Goal: Information Seeking & Learning: Learn about a topic

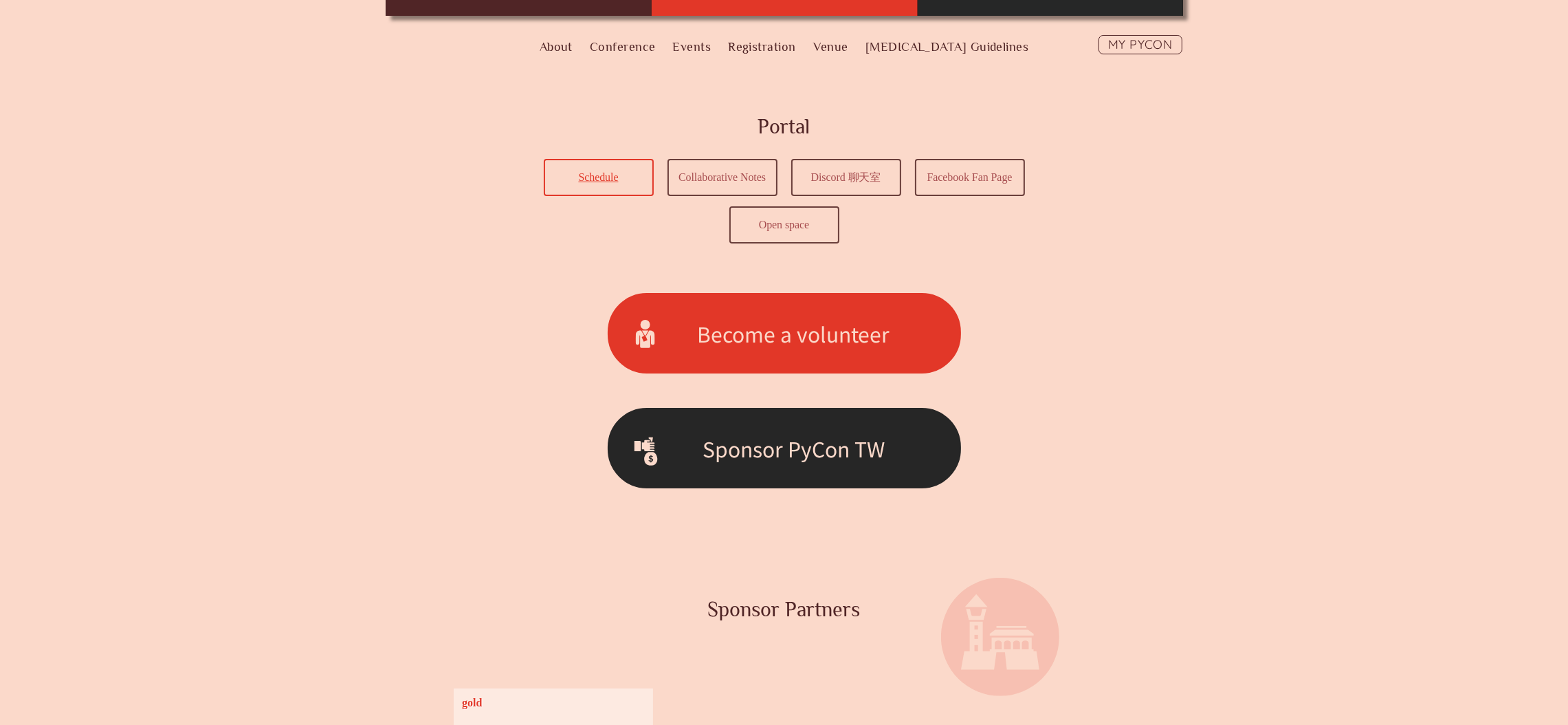
click at [628, 180] on link "Schedule" at bounding box center [599, 177] width 107 height 34
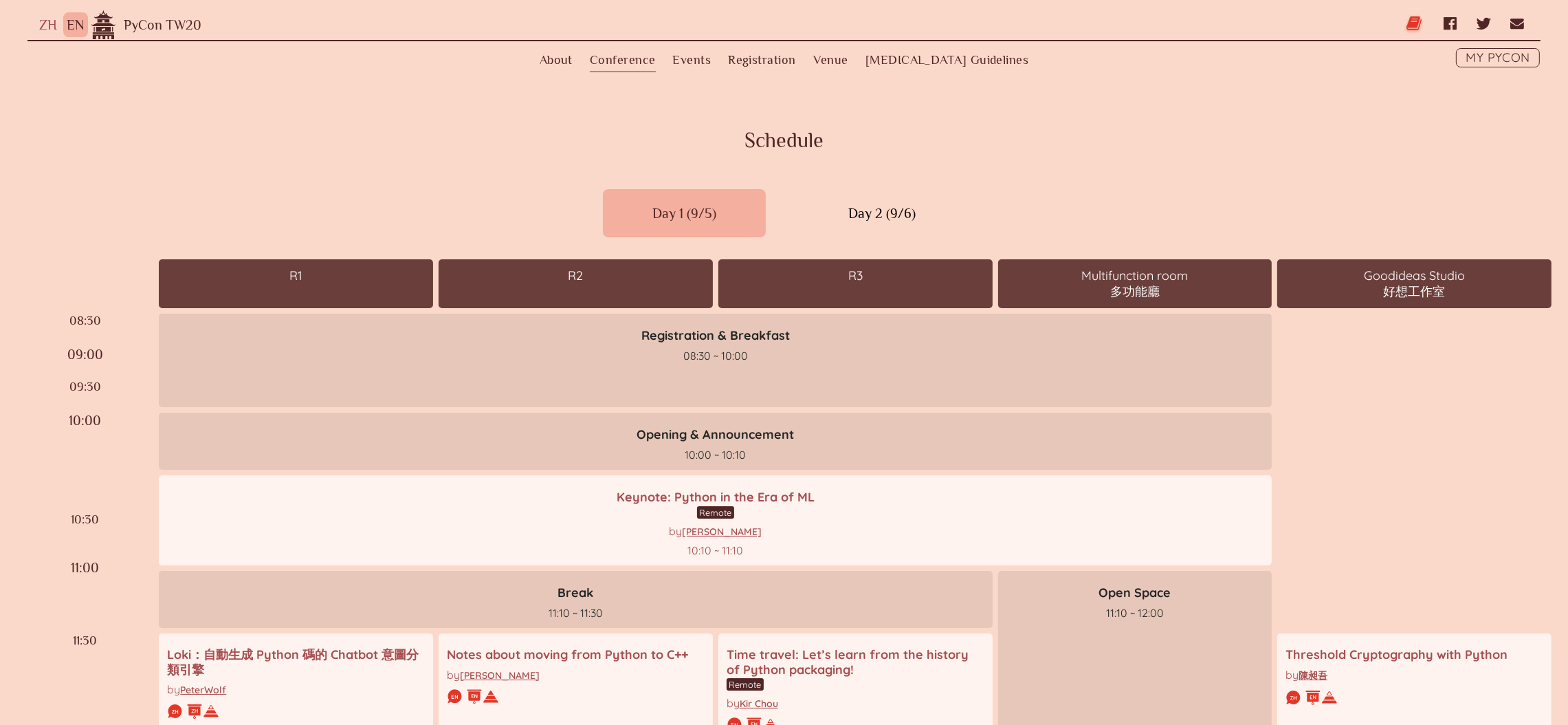
click at [1411, 24] on link "Blog" at bounding box center [1415, 23] width 18 height 33
click at [38, 26] on button "ZH" at bounding box center [48, 25] width 25 height 25
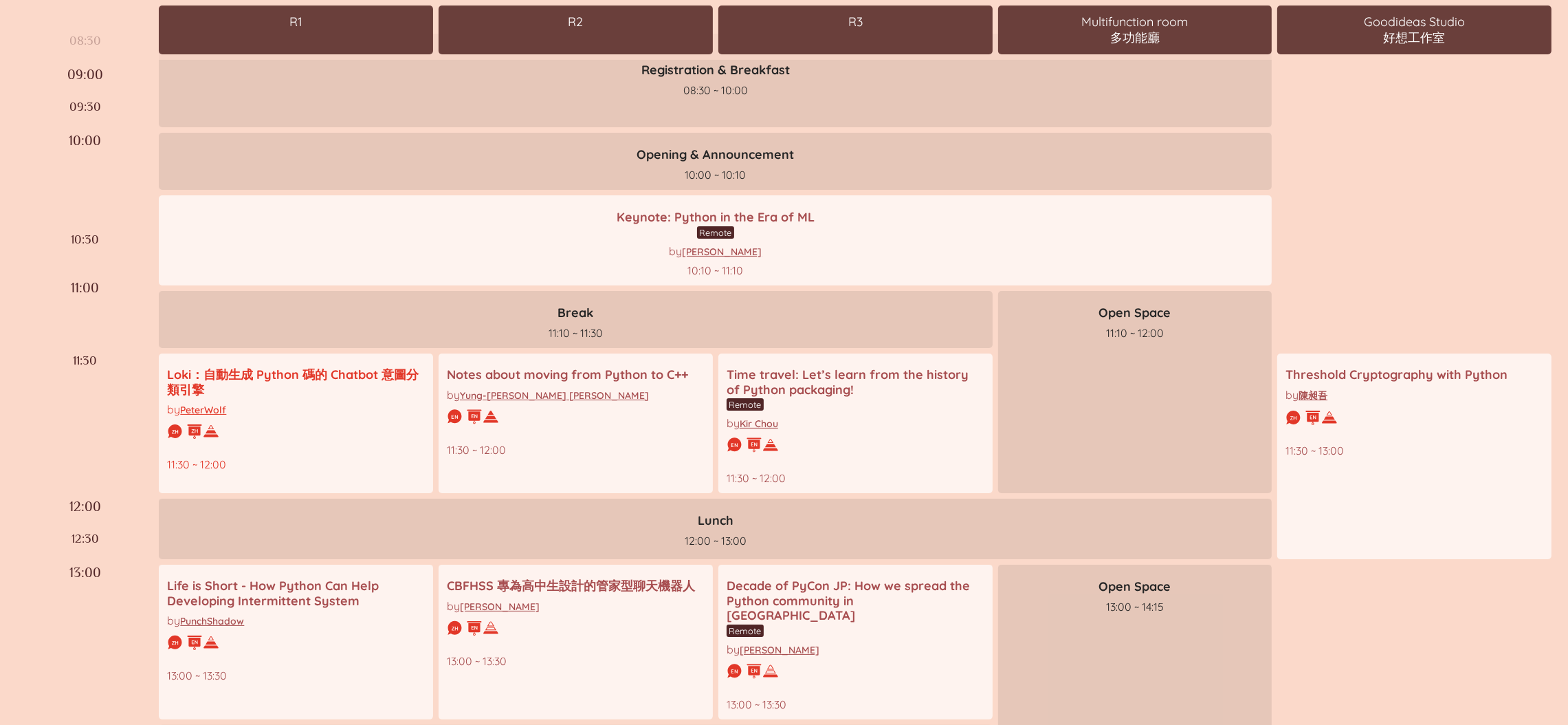
scroll to position [207, 0]
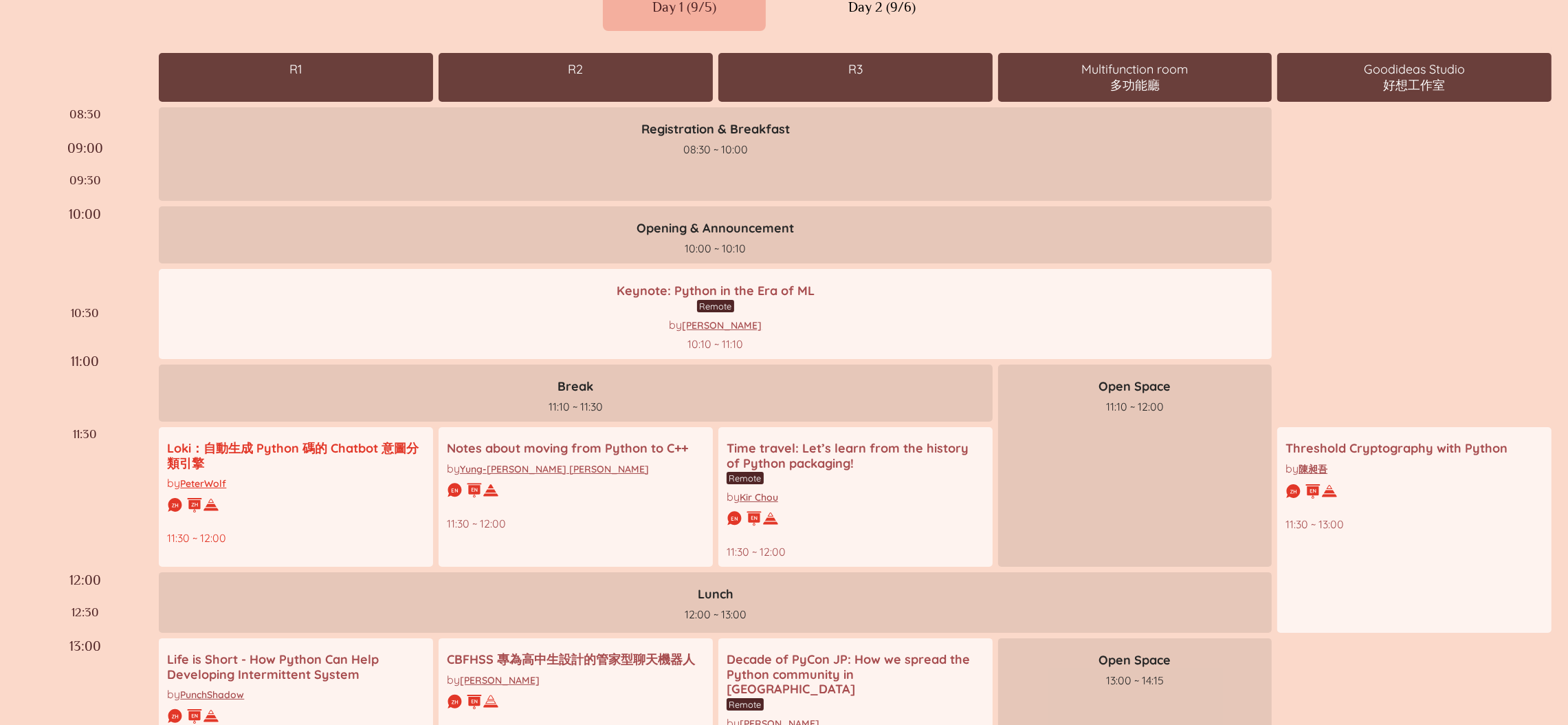
click at [338, 446] on div "Loki：自動生成 Python 碼的 Chatbot 意圖分類引擎" at bounding box center [296, 455] width 258 height 30
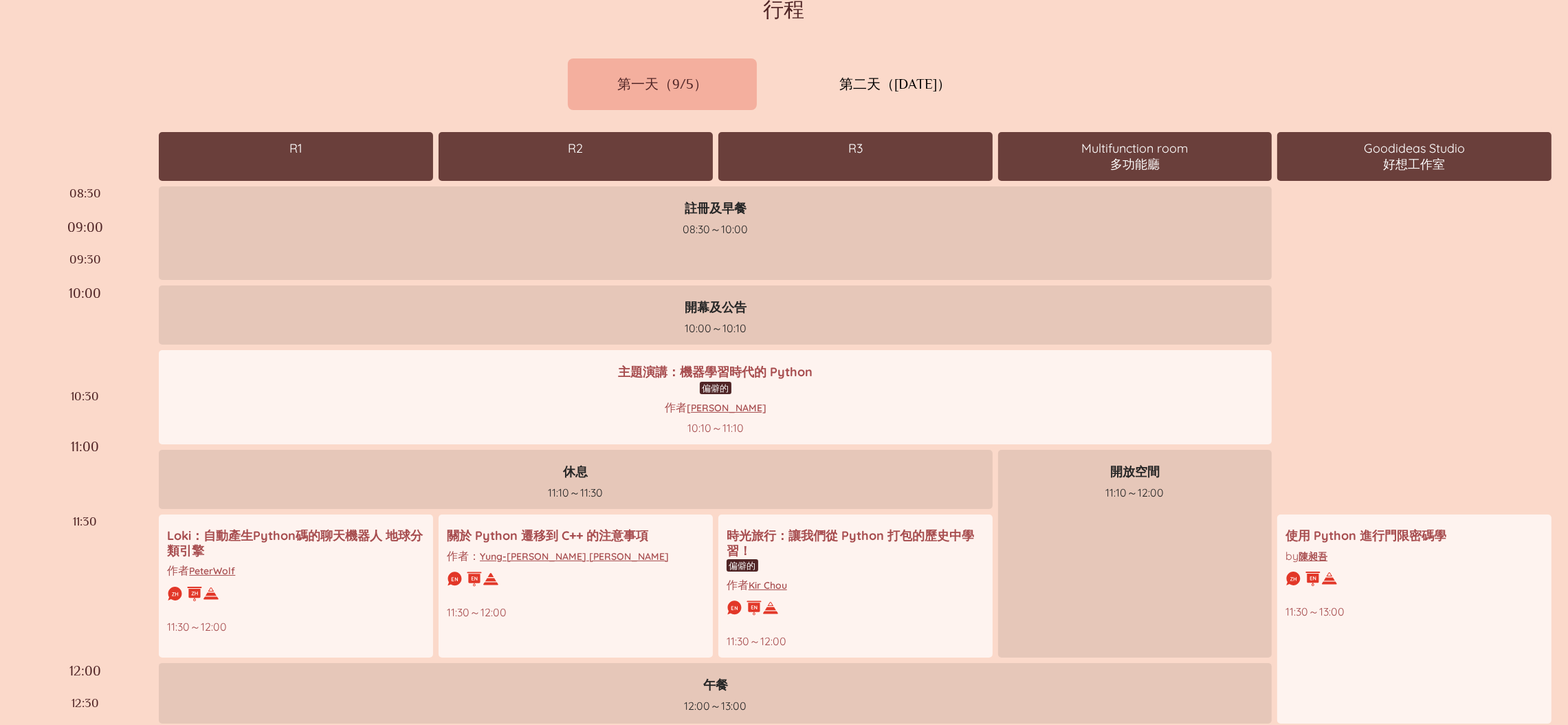
scroll to position [0, 0]
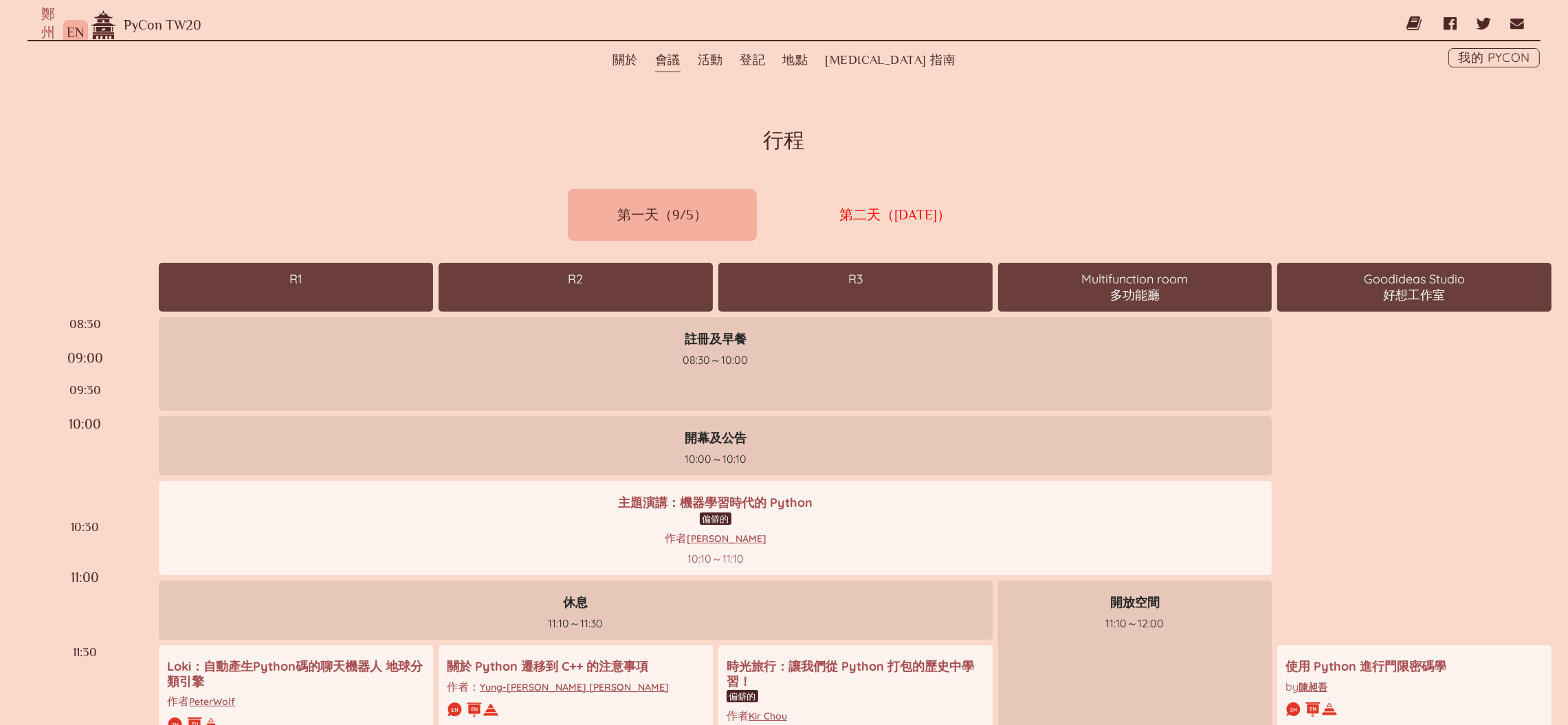
click at [963, 214] on div "第二天（9月6日）" at bounding box center [895, 215] width 210 height 52
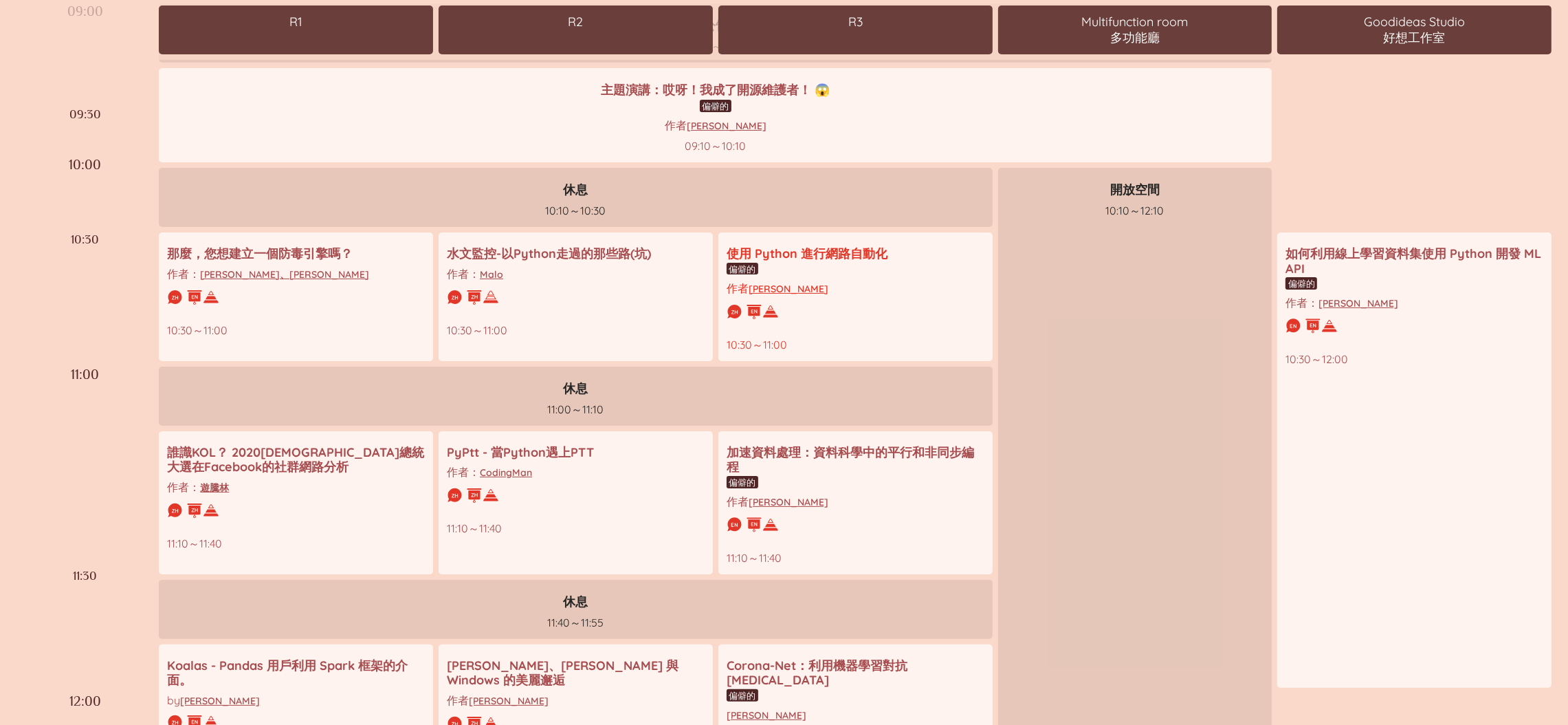
scroll to position [412, 0]
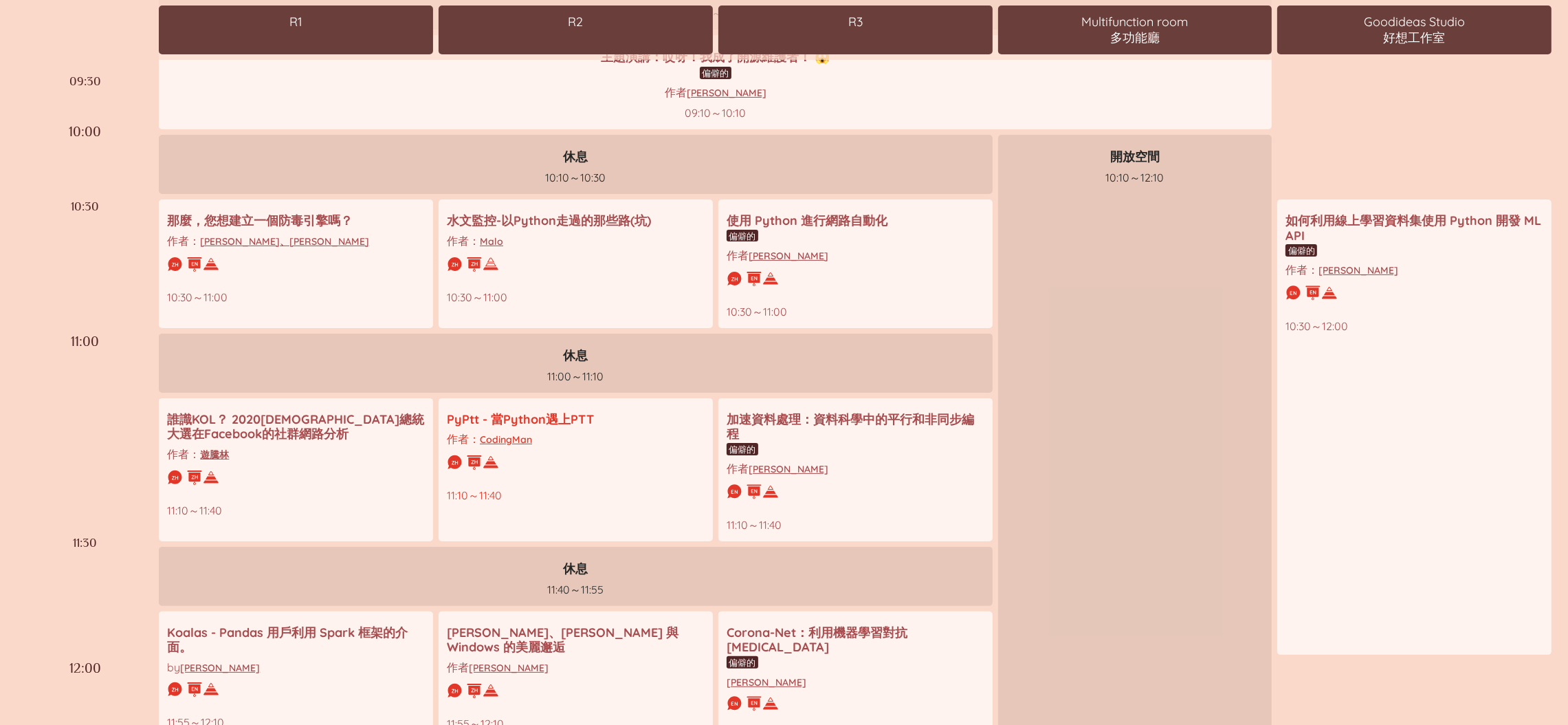
click at [534, 411] on font "PyPtt - 當Python遇上PTT" at bounding box center [520, 419] width 147 height 16
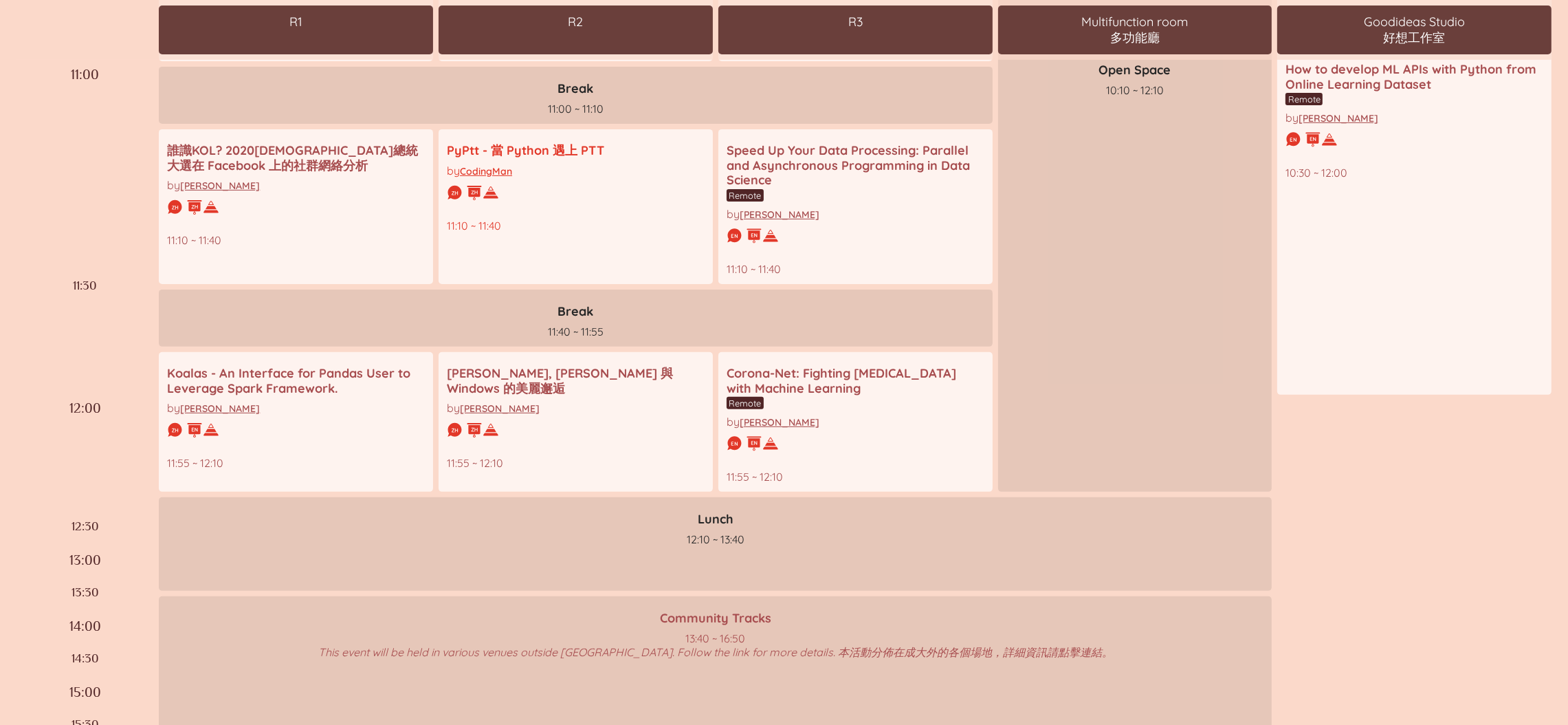
scroll to position [607, 0]
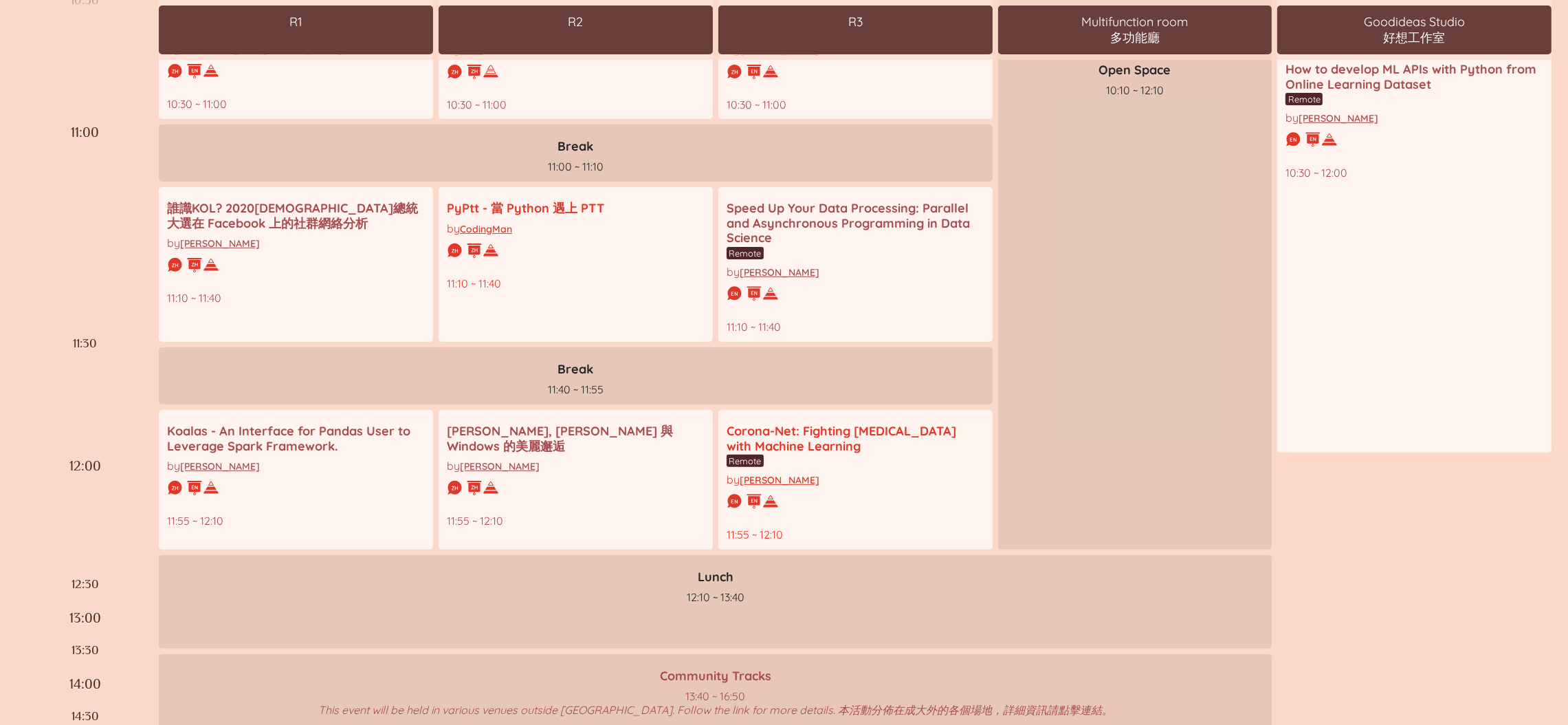
click at [827, 424] on div "Corona-Net: Fighting COVID-19 with Machine Learning" at bounding box center [856, 438] width 258 height 30
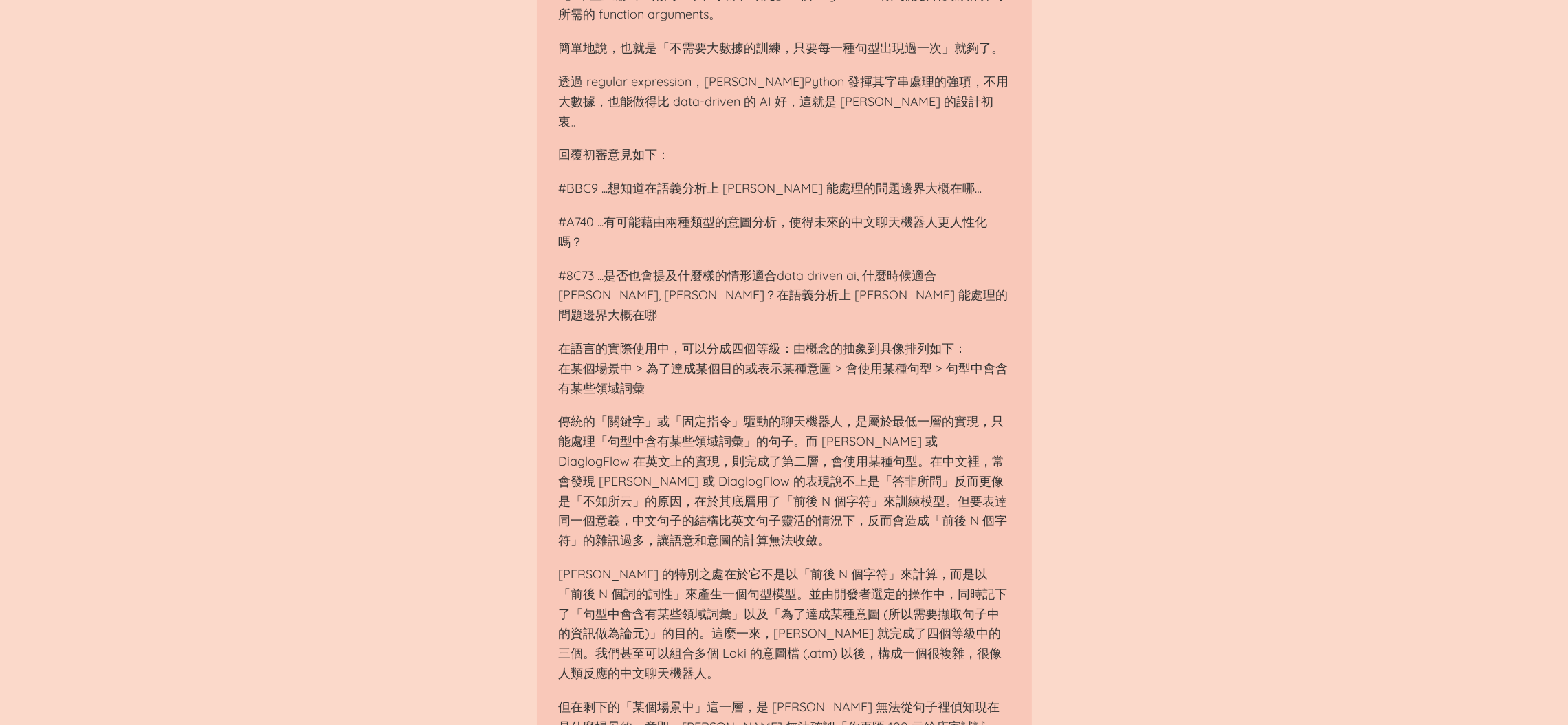
scroll to position [1650, 0]
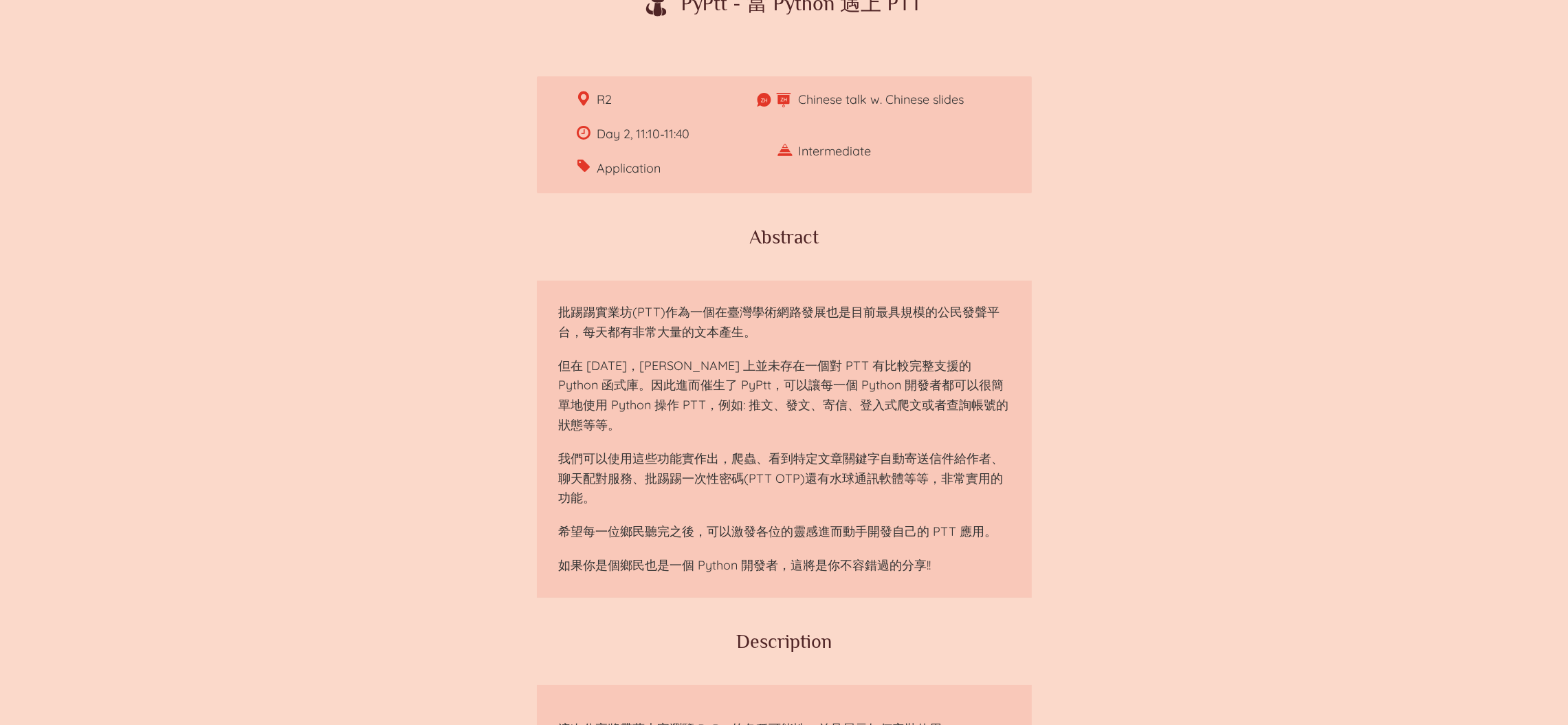
scroll to position [207, 0]
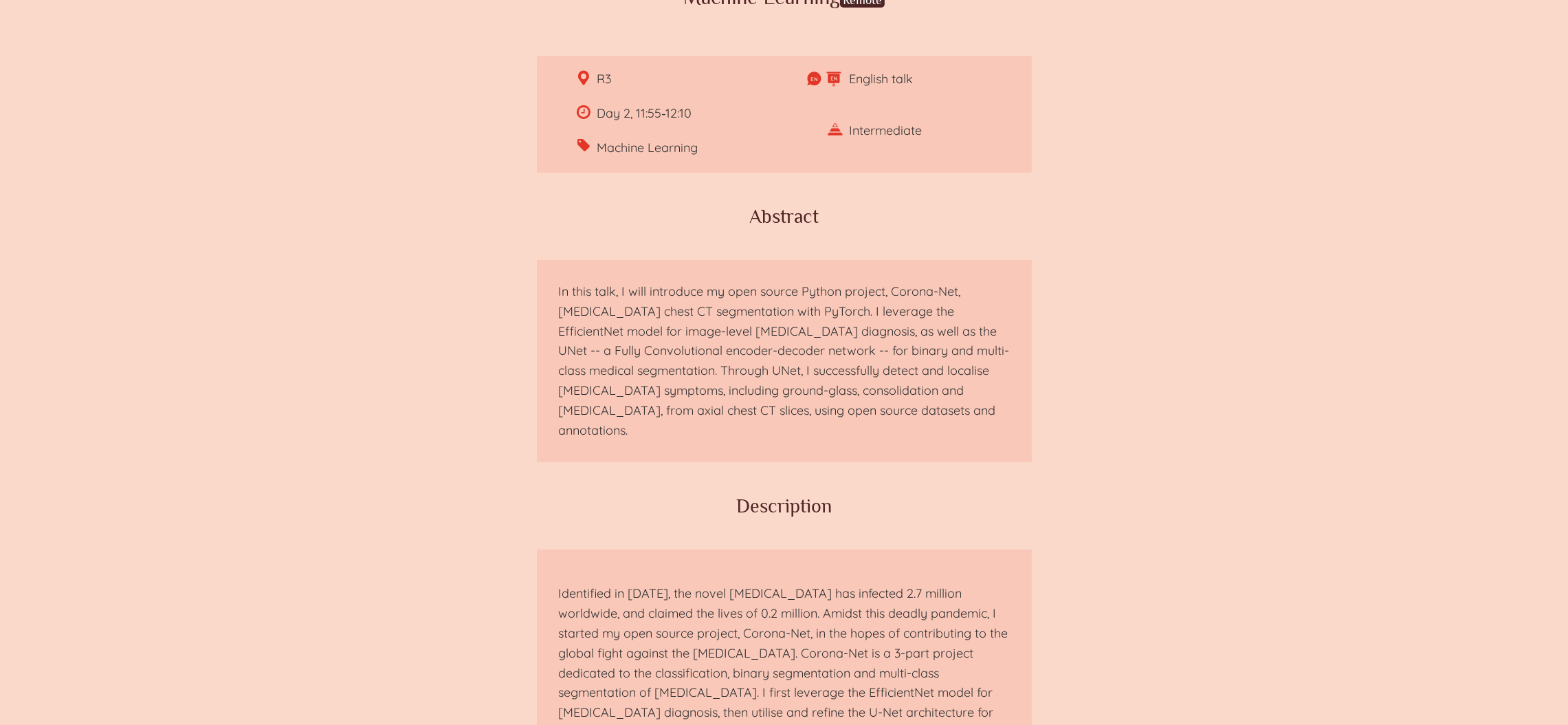
scroll to position [207, 0]
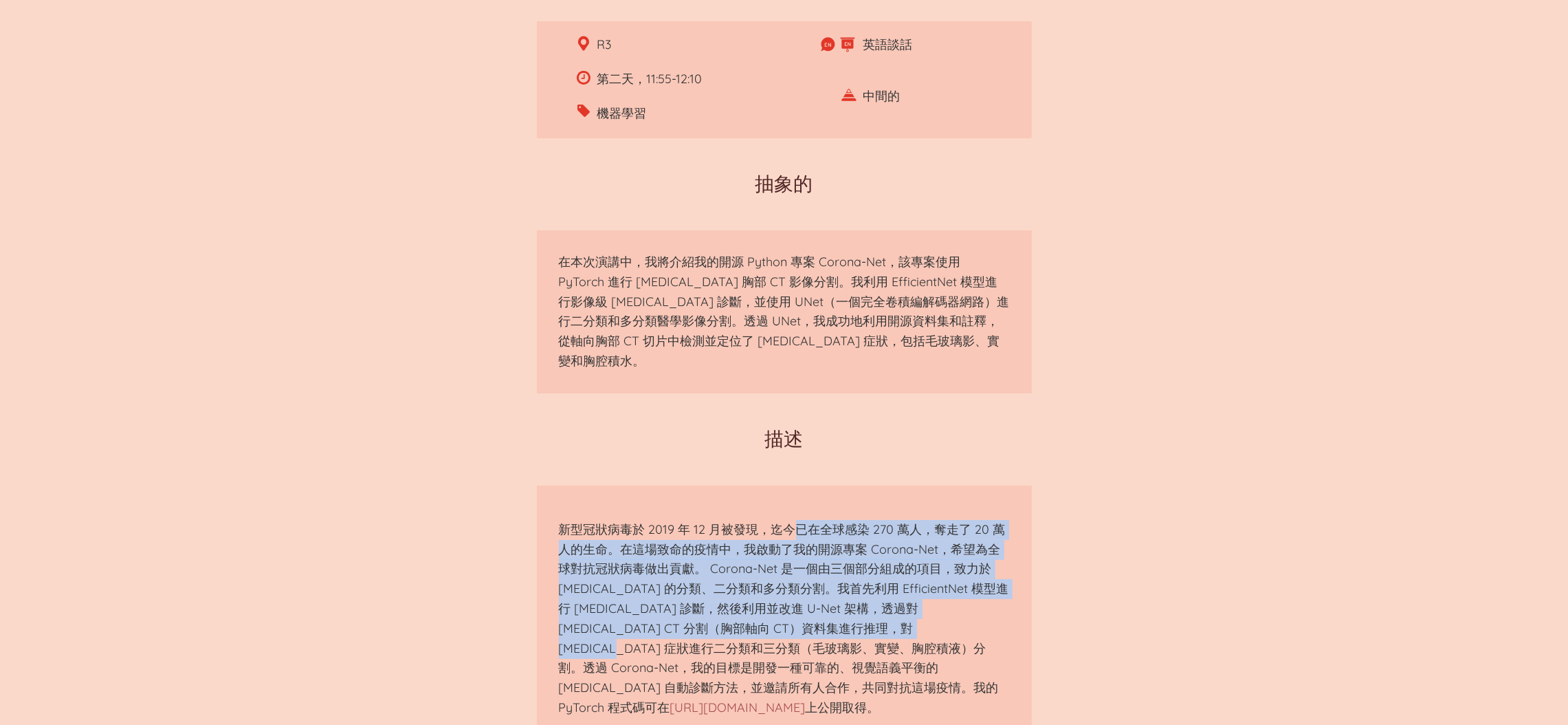
drag, startPoint x: 798, startPoint y: 494, endPoint x: 988, endPoint y: 607, distance: 221.1
click at [988, 607] on section "新型冠狀病毒於 2019 年 12 月被發現，迄今已在全球感染 270 萬人，奪走了 20 萬人的生命。在這場致命的疫情中，我啟動了我的開源專案 Corona…" at bounding box center [784, 619] width 495 height 267
click at [988, 607] on font "新型冠狀病毒於 2019 年 12 月被發現，迄今已在全球感染 270 萬人，奪走了 20 萬人的生命。在這場致命的疫情中，我啟動了我的開源專案 Corona…" at bounding box center [783, 618] width 450 height 194
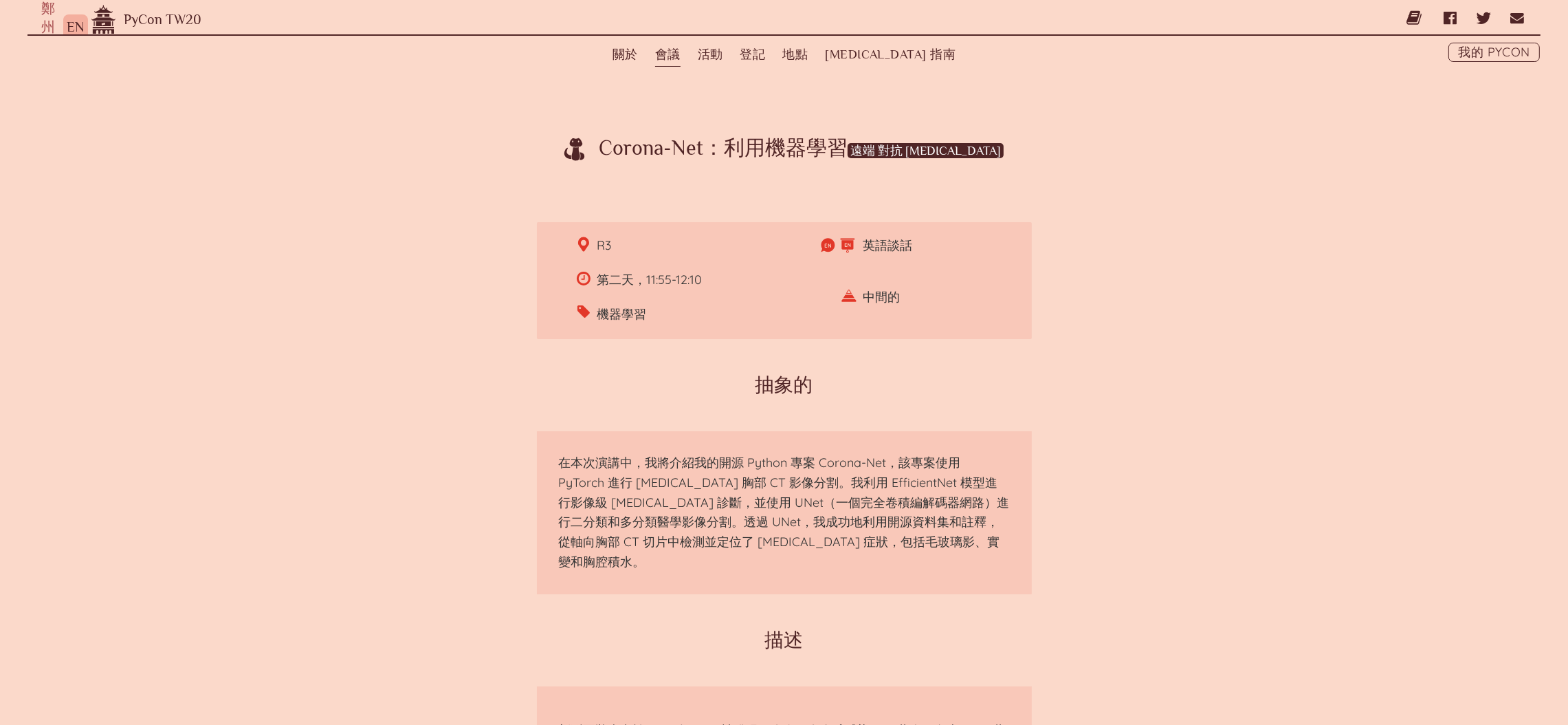
scroll to position [0, 0]
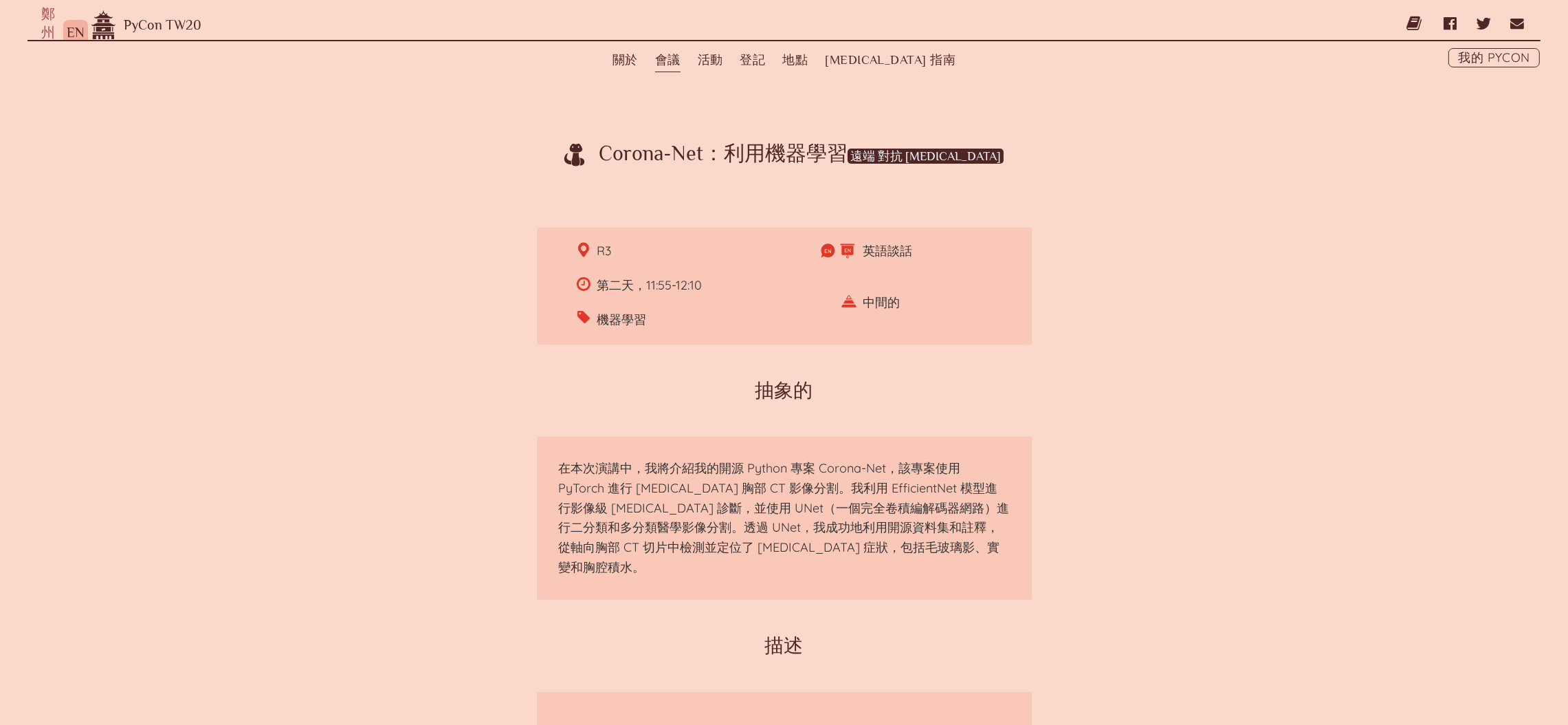
click at [681, 65] on font "會議" at bounding box center [667, 59] width 26 height 13
click at [0, 0] on input "會議" at bounding box center [0, 0] width 0 height 0
click at [681, 65] on font "會議" at bounding box center [667, 59] width 26 height 13
click at [0, 0] on input "會議" at bounding box center [0, 0] width 0 height 0
click at [679, 138] on font "會談" at bounding box center [668, 140] width 23 height 13
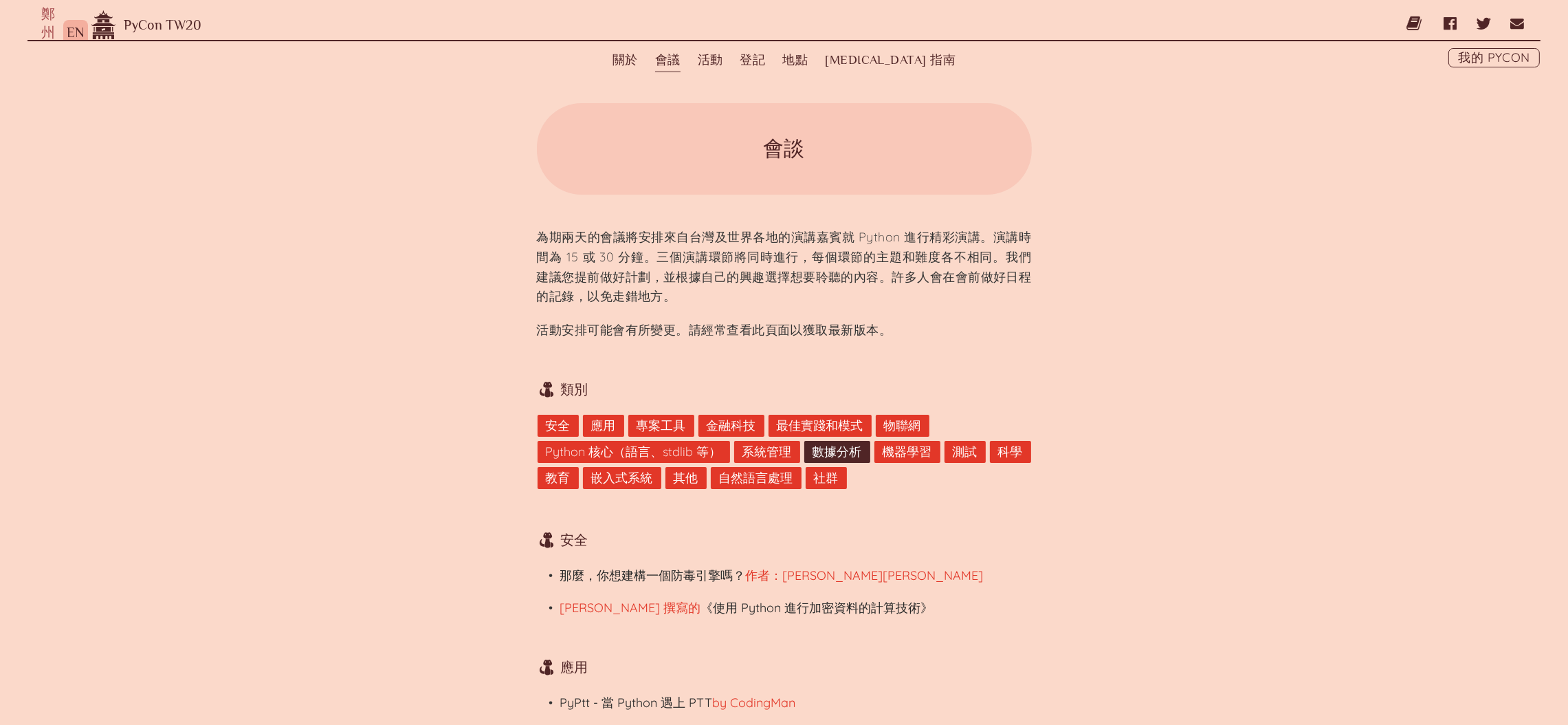
click at [837, 451] on font "數據分析" at bounding box center [838, 451] width 50 height 16
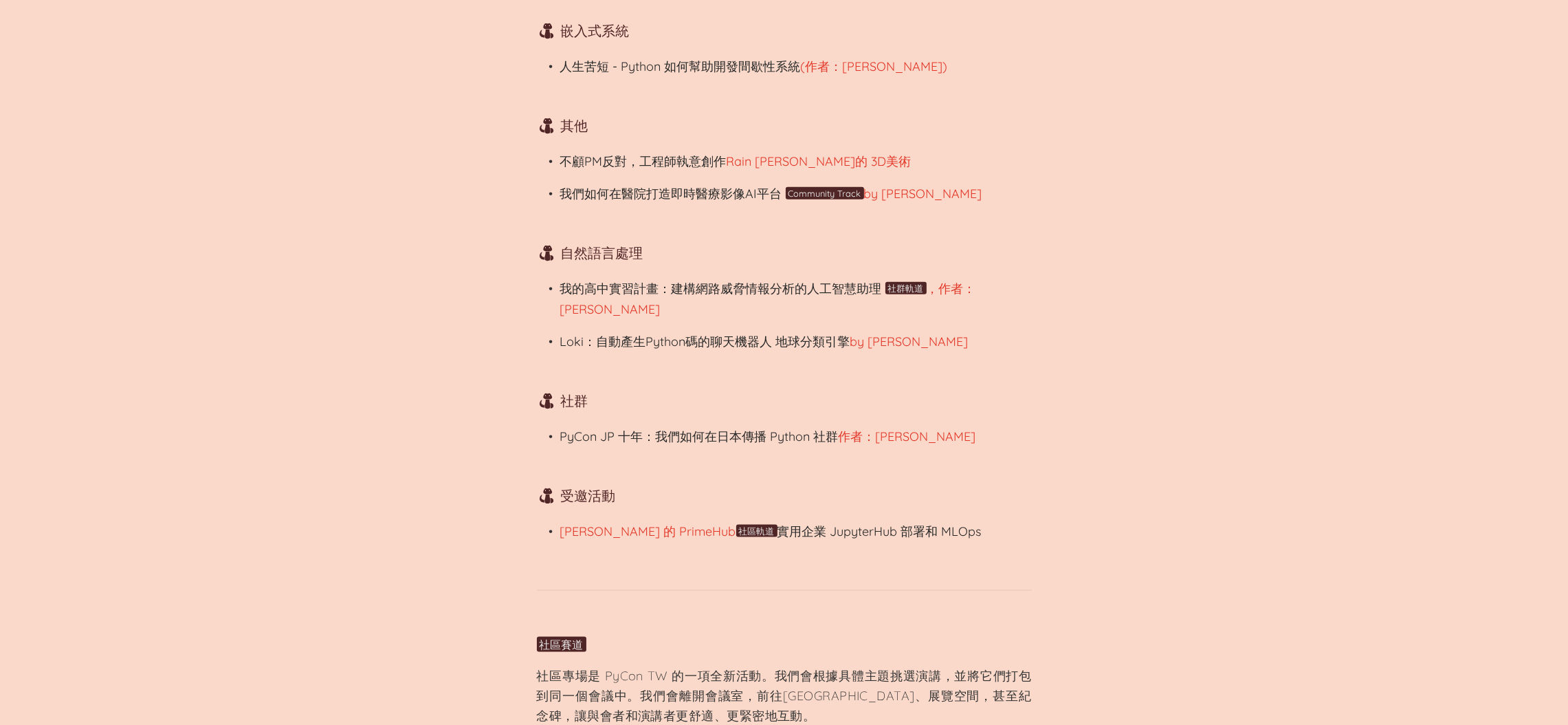
scroll to position [2577, 0]
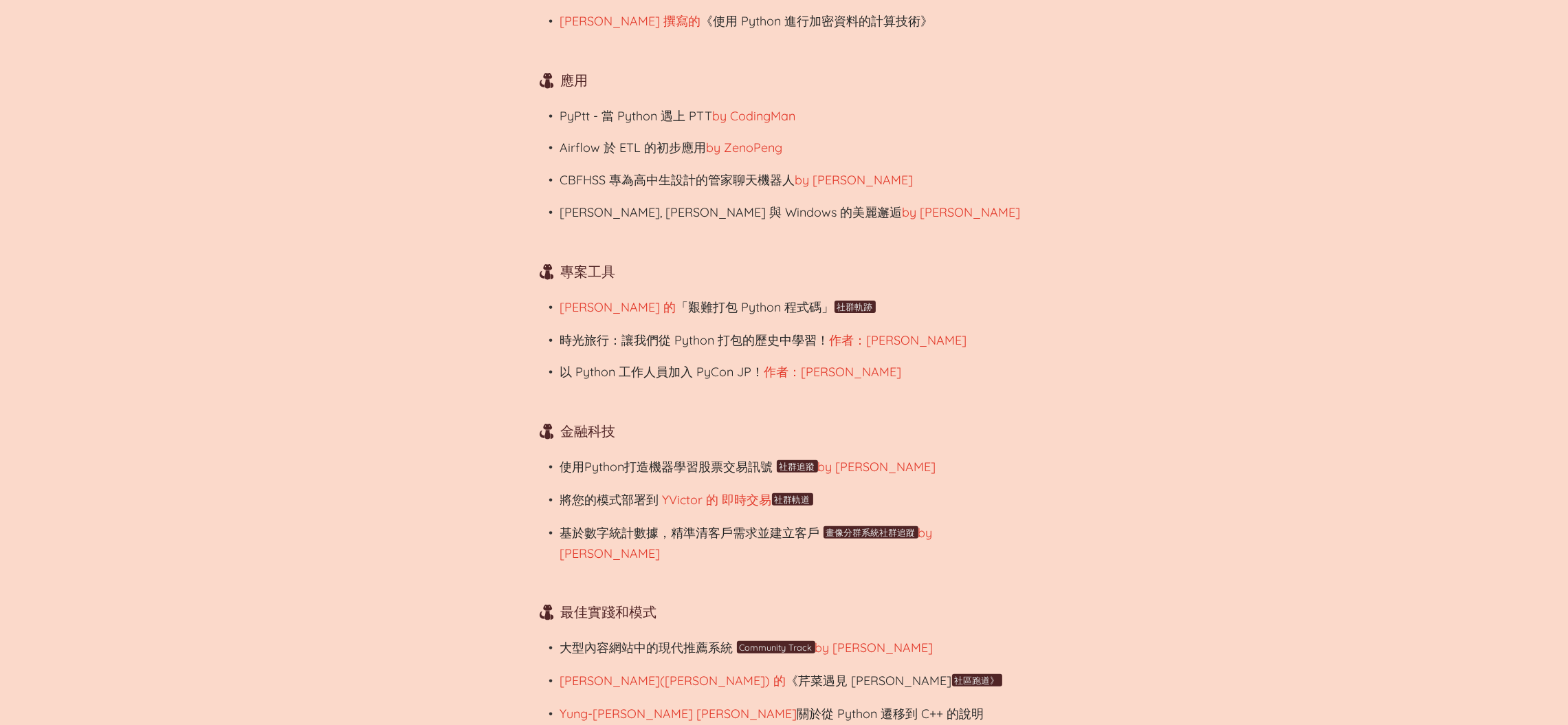
scroll to position [618, 0]
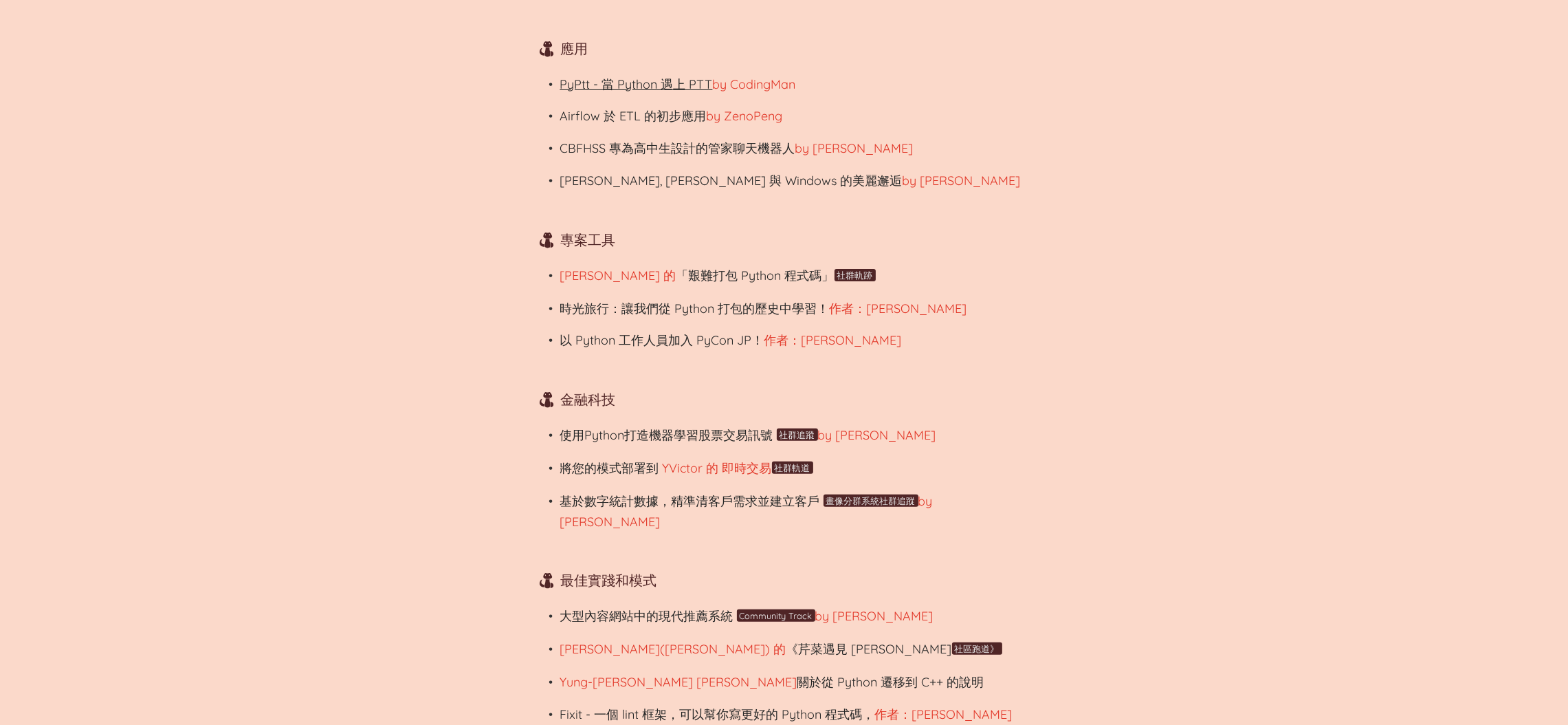
click at [649, 77] on font "PyPtt - 當 Python 遇上 PTT" at bounding box center [637, 84] width 153 height 16
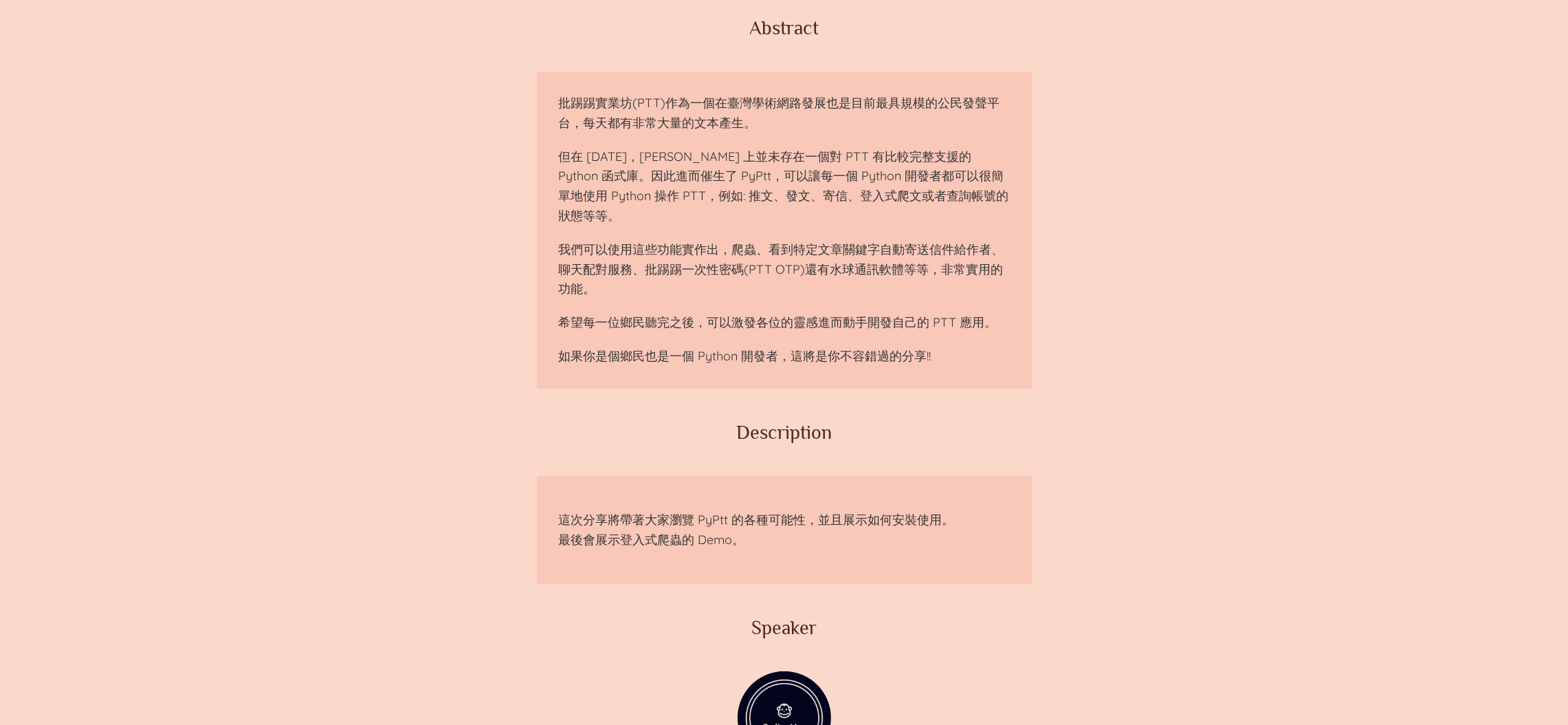
scroll to position [412, 0]
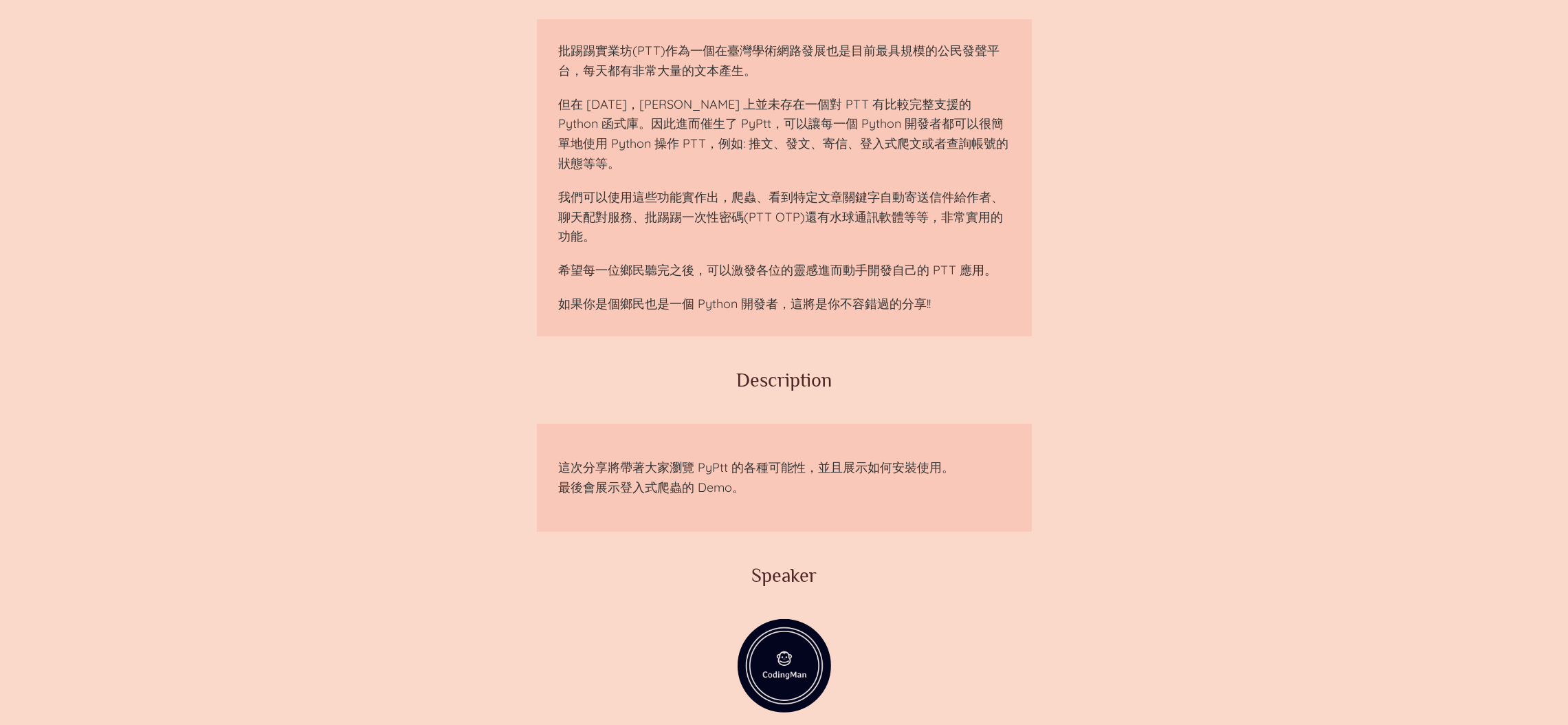
click at [705, 458] on p "這次分享將帶著大家瀏覽 PyPtt 的各種可能性，並且展示如何安裝使用。 最後會展示登入式爬蟲的 Demo。" at bounding box center [784, 478] width 451 height 40
copy p "PyPtt"
click at [704, 295] on p "如果你是個鄉民也是一個 Python 開發者，這將是你不容錯過的分享!!" at bounding box center [784, 304] width 451 height 20
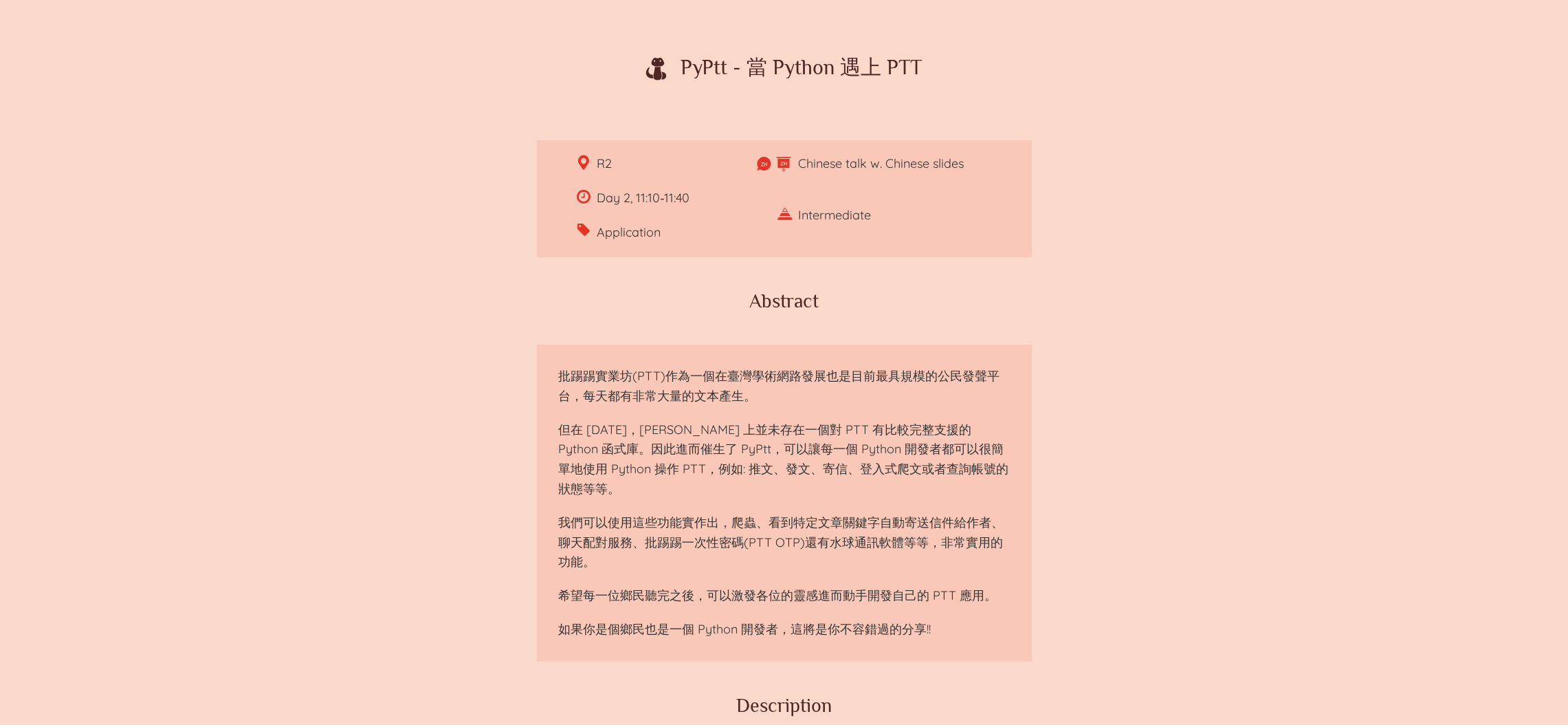
scroll to position [0, 0]
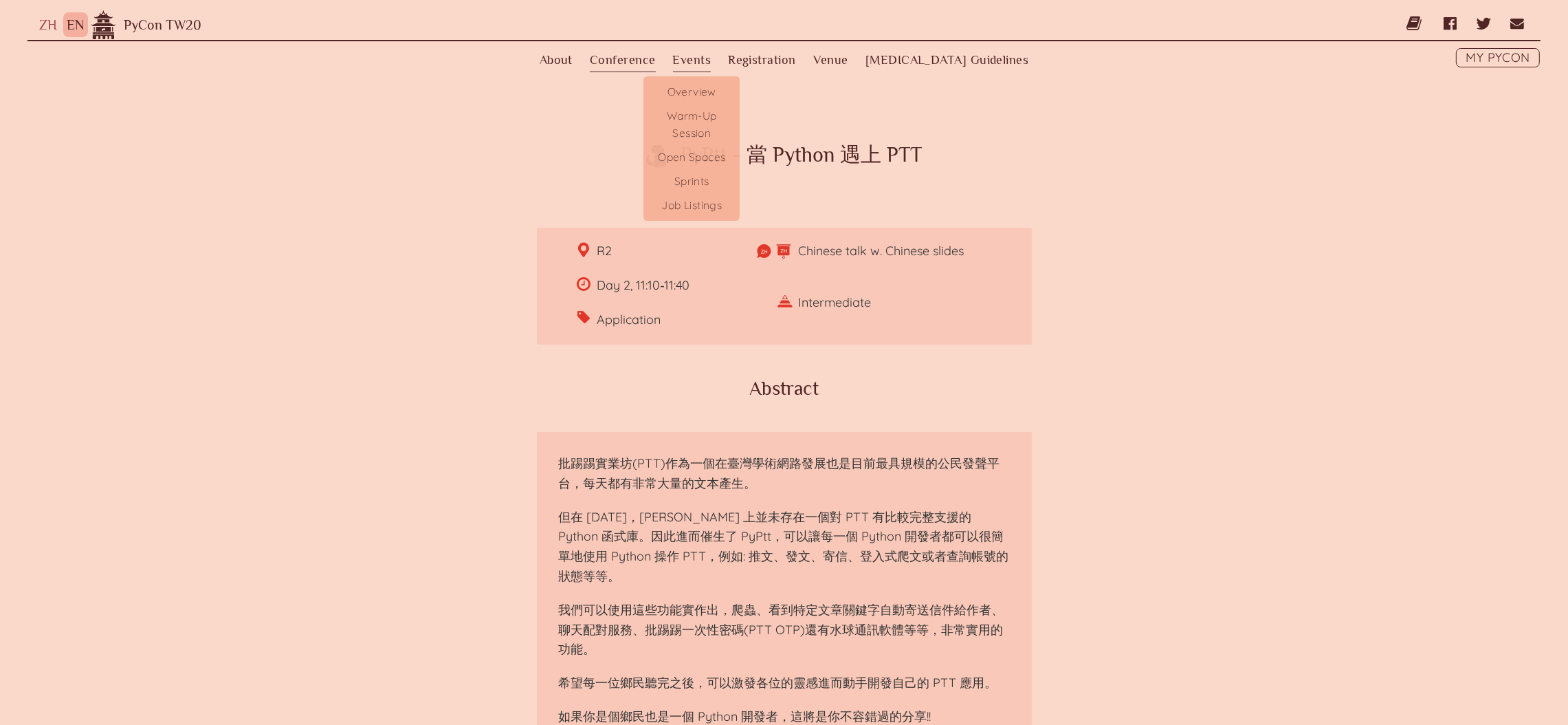
click at [711, 48] on label "Events" at bounding box center [692, 59] width 38 height 24
click at [0, 0] on input "Events" at bounding box center [0, 0] width 0 height 0
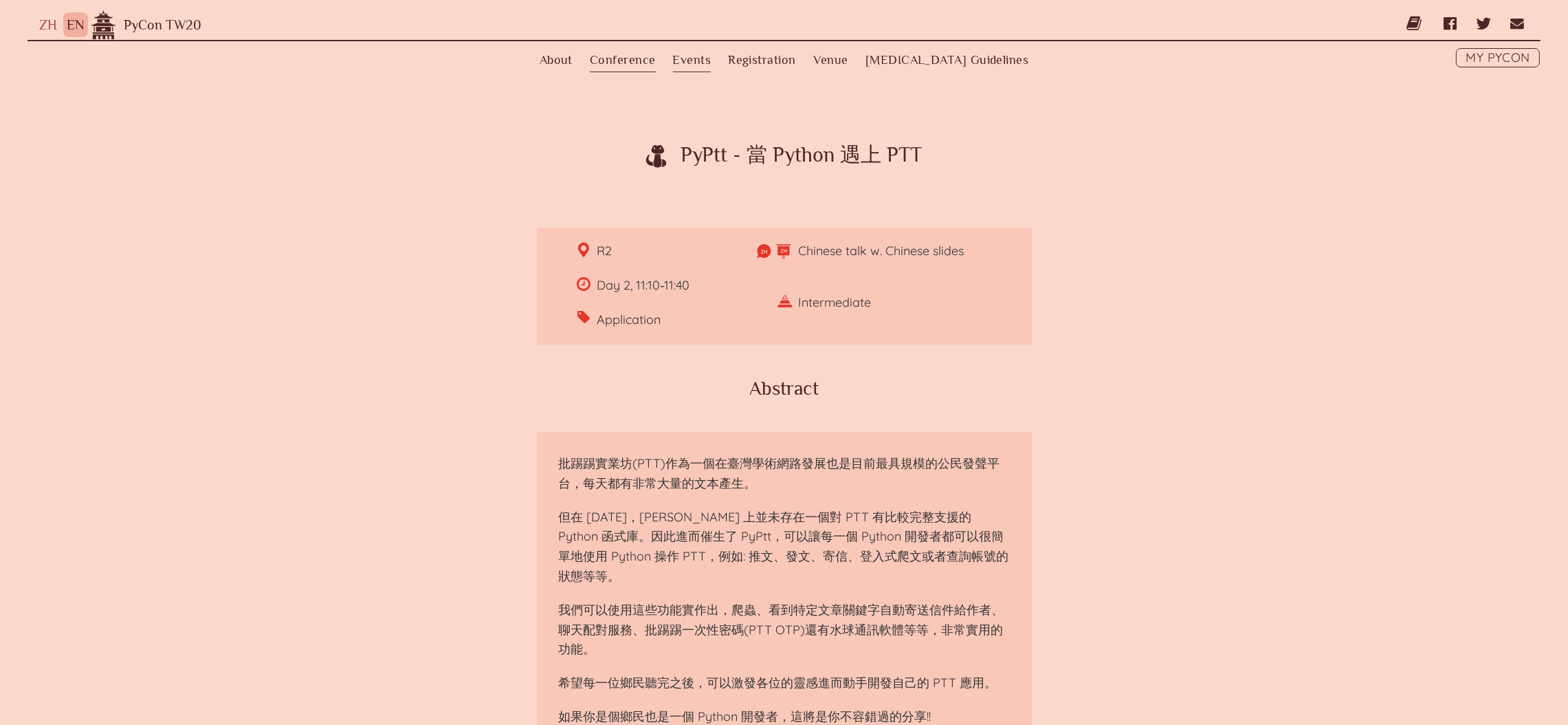
click at [711, 57] on label "Events" at bounding box center [692, 59] width 38 height 24
click at [0, 0] on input "Events" at bounding box center [0, 0] width 0 height 0
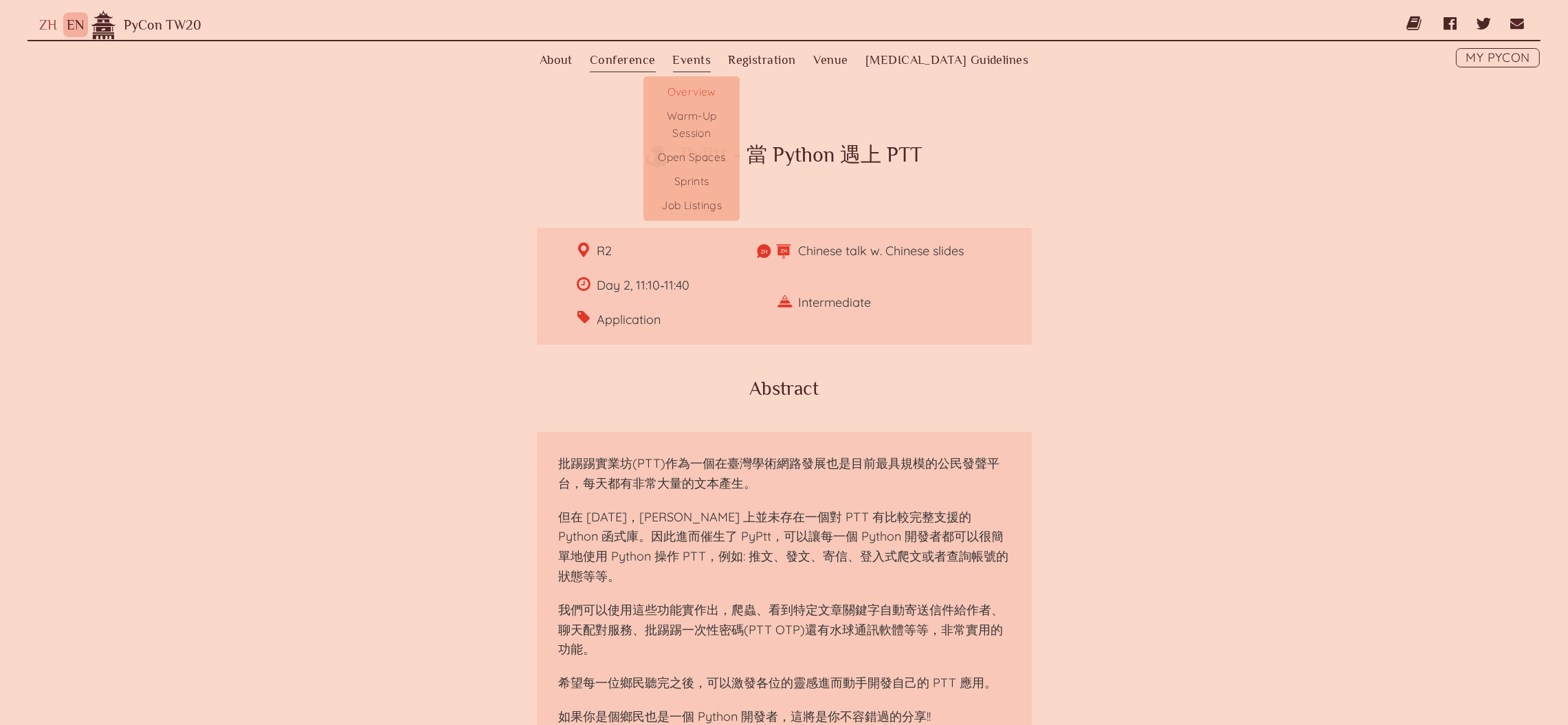
click at [715, 94] on link "Overview" at bounding box center [691, 90] width 97 height 28
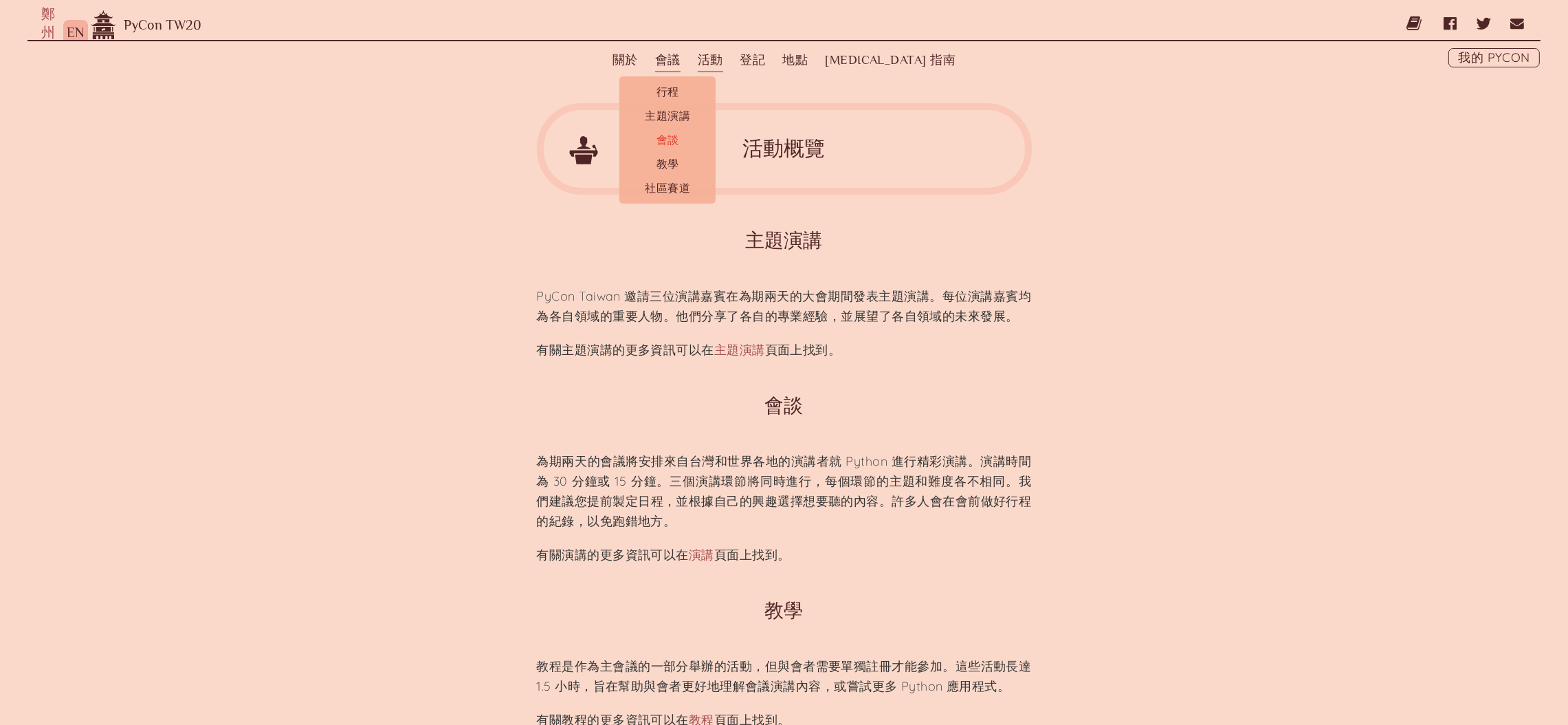
click at [679, 133] on font "會談" at bounding box center [668, 140] width 23 height 13
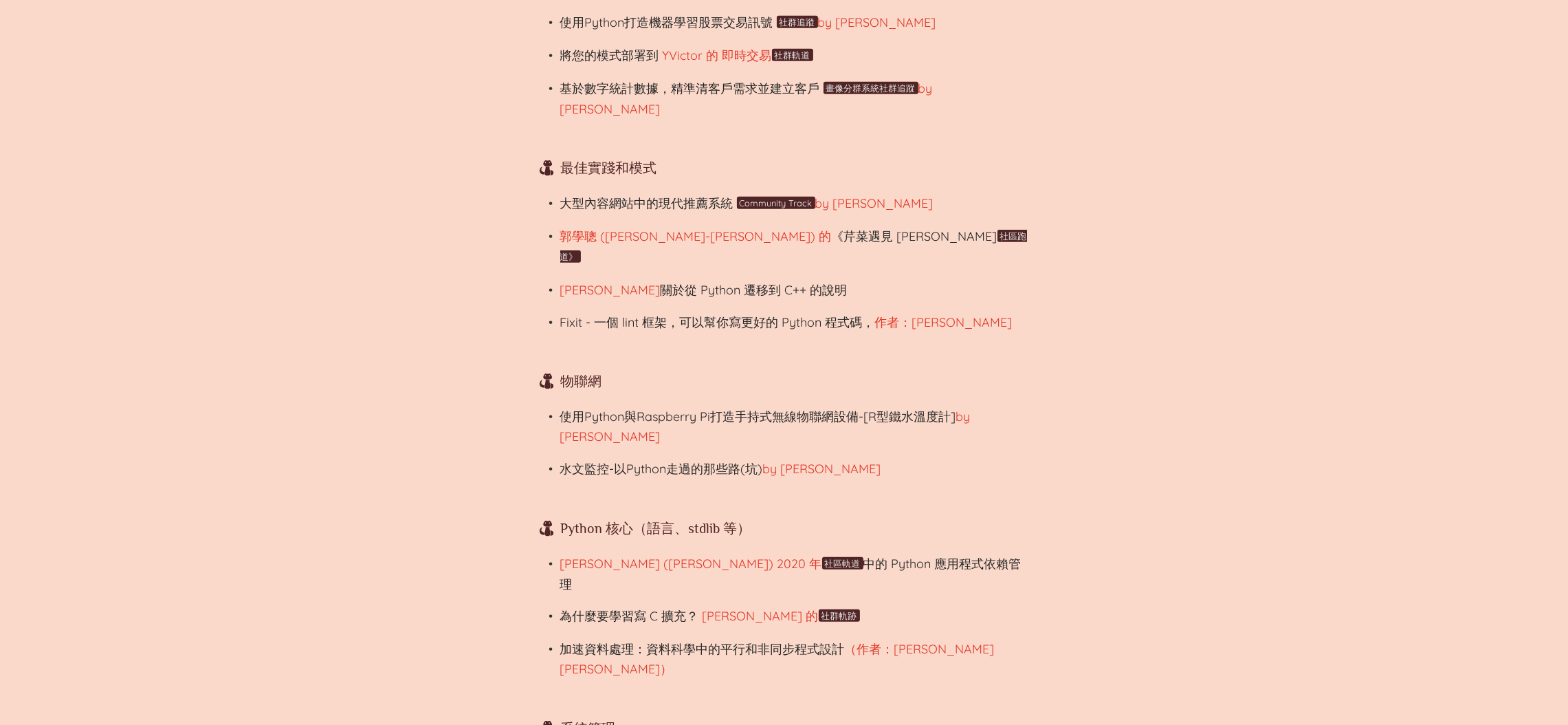
scroll to position [1237, 0]
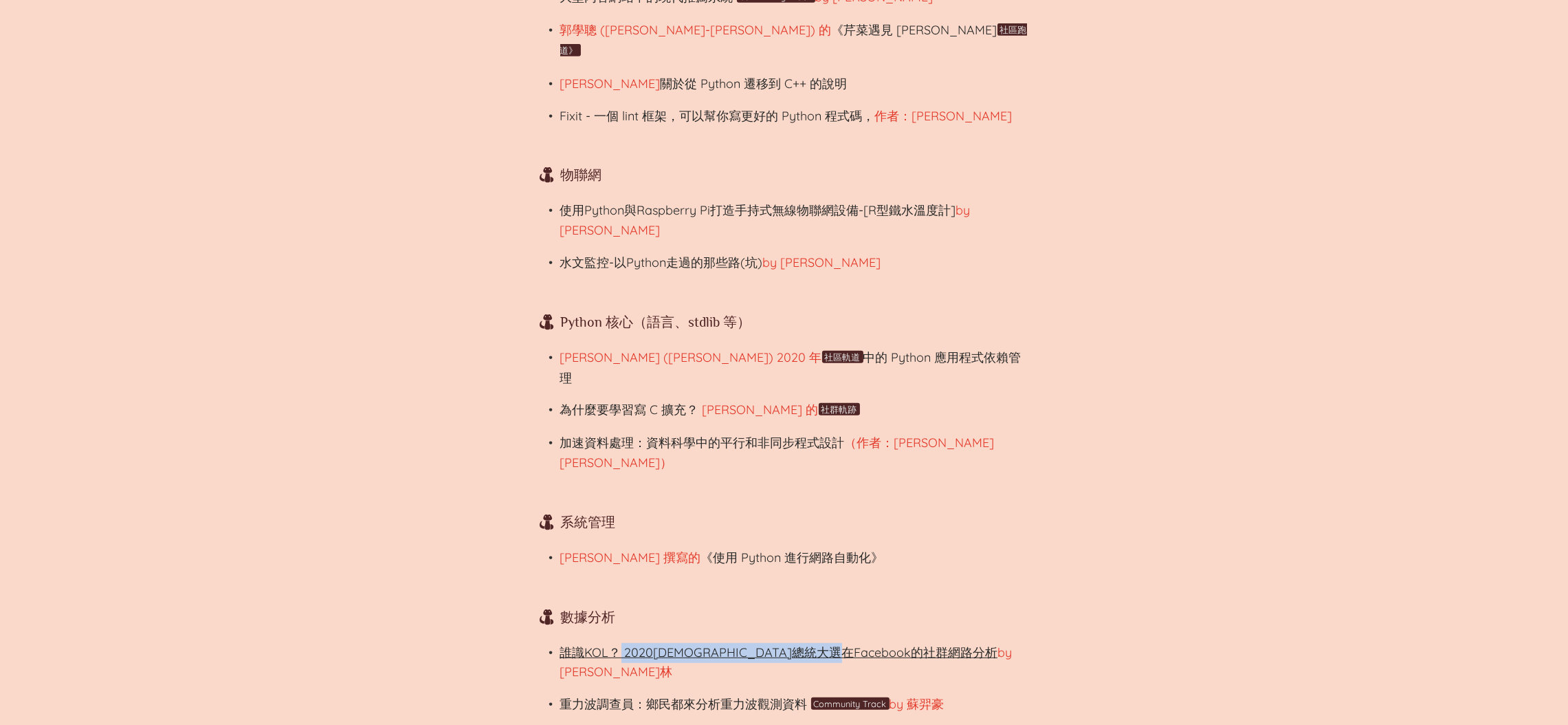
drag, startPoint x: 882, startPoint y: 567, endPoint x: 622, endPoint y: 563, distance: 260.0
click at [622, 643] on p "誰識KOL？ 2020[DEMOGRAPHIC_DATA]總統大選在Facebook的社群網路分析 by [PERSON_NAME]" at bounding box center [795, 663] width 471 height 40
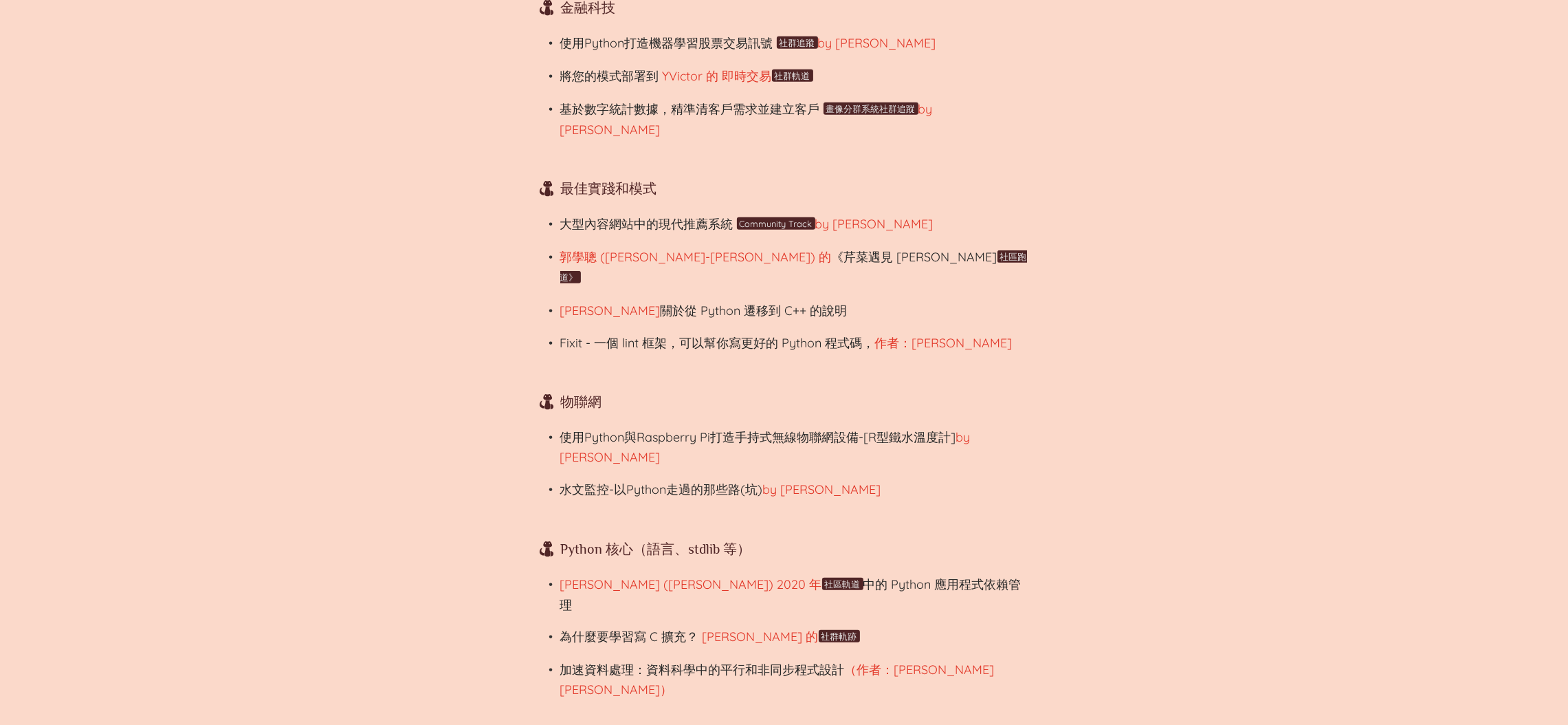
scroll to position [1031, 0]
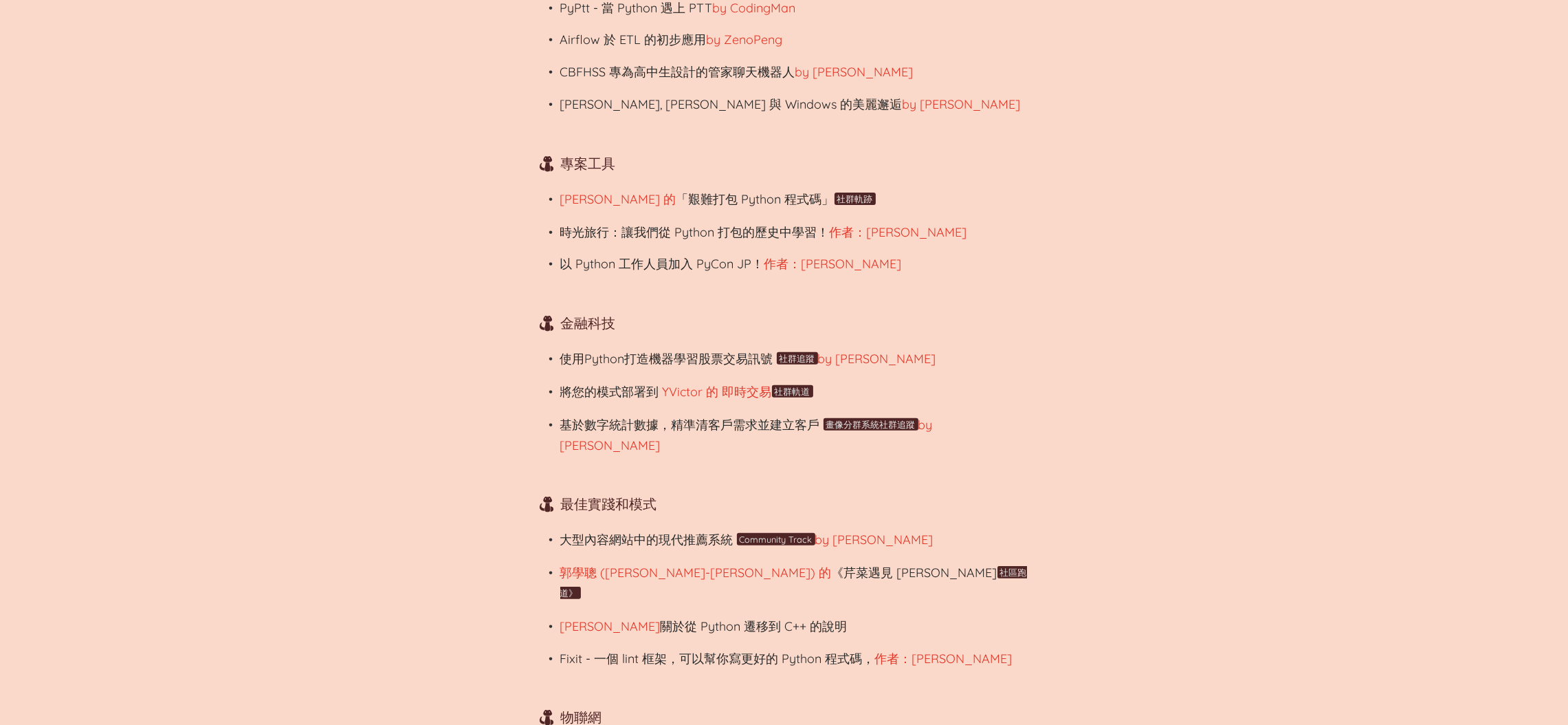
scroll to position [0, 0]
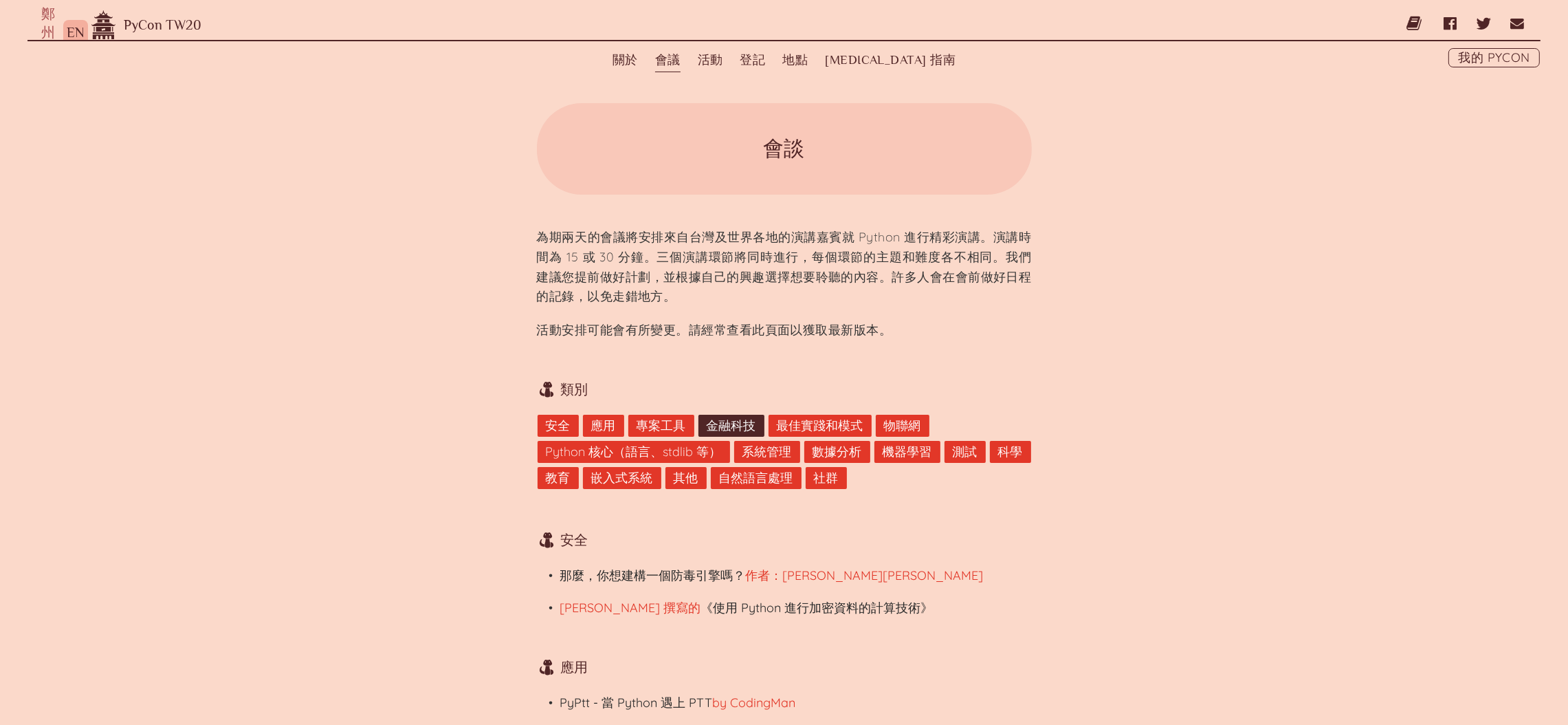
click at [725, 420] on font "金融科技" at bounding box center [731, 425] width 50 height 16
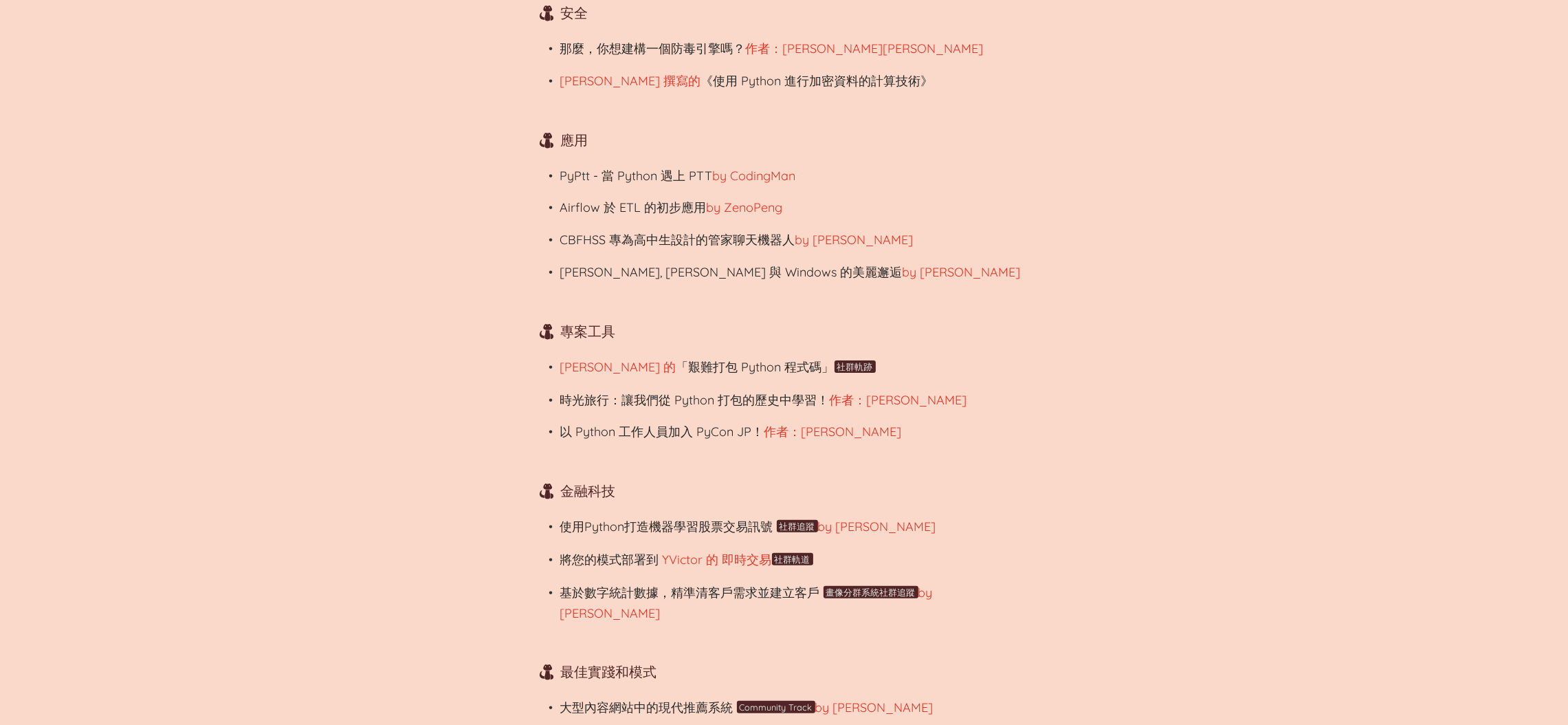
scroll to position [2420, 0]
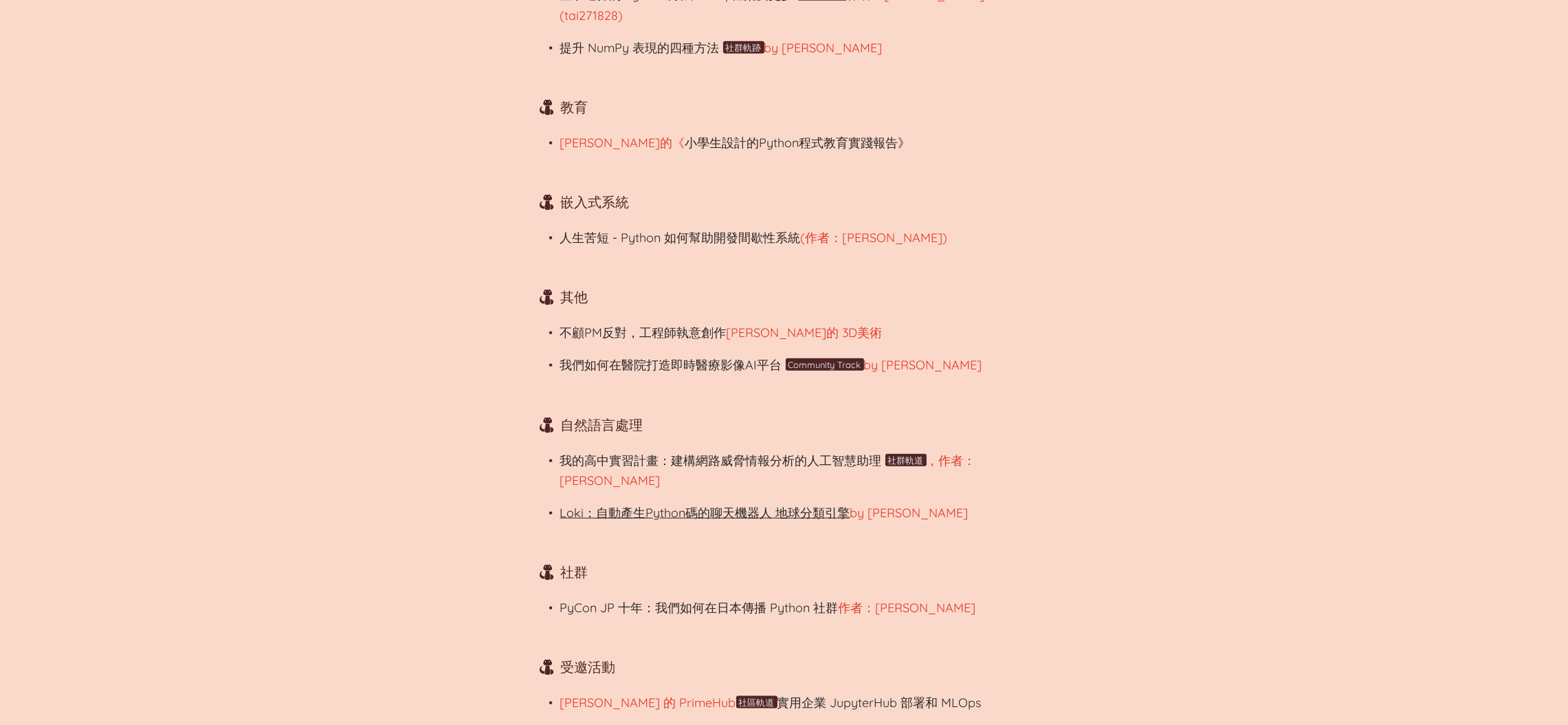
click at [625, 505] on font "Loki：自動產生Python碼的聊天機器人 地球分類引擎" at bounding box center [705, 513] width 290 height 16
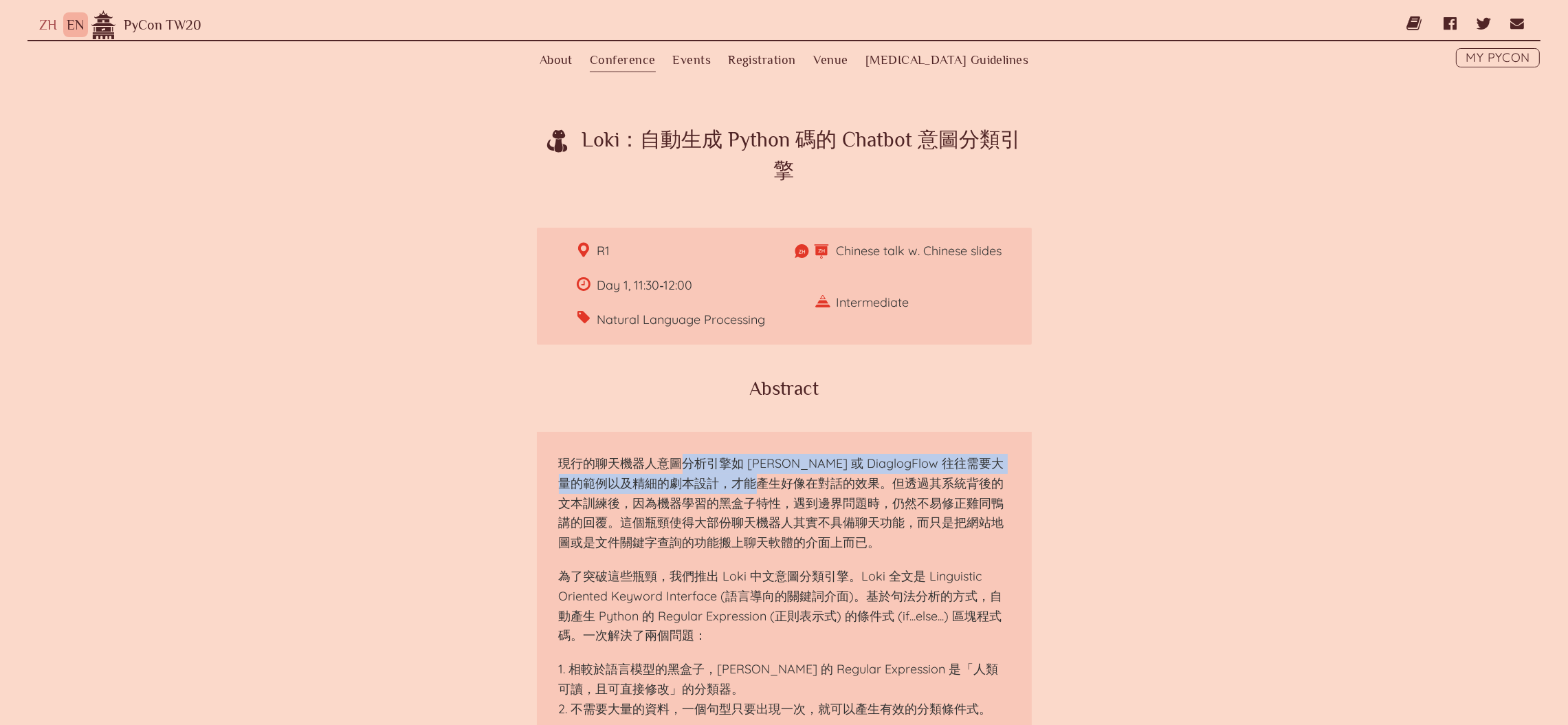
drag, startPoint x: 681, startPoint y: 464, endPoint x: 794, endPoint y: 474, distance: 113.4
click at [794, 474] on p "現行的聊天機器人意圖分析引擎如 [PERSON_NAME] 或 DiaglogFlow 往往需要大量的範例以及精細的劇本設計，才能產生好像在對話的效果。但透過…" at bounding box center [784, 503] width 451 height 99
click at [734, 571] on p "為了突破這些瓶頸，我們推出 Loki 中文意圖分類引擎。Loki 全文是 Linguistic Oriented Keyword Interface (語言導…" at bounding box center [784, 605] width 451 height 79
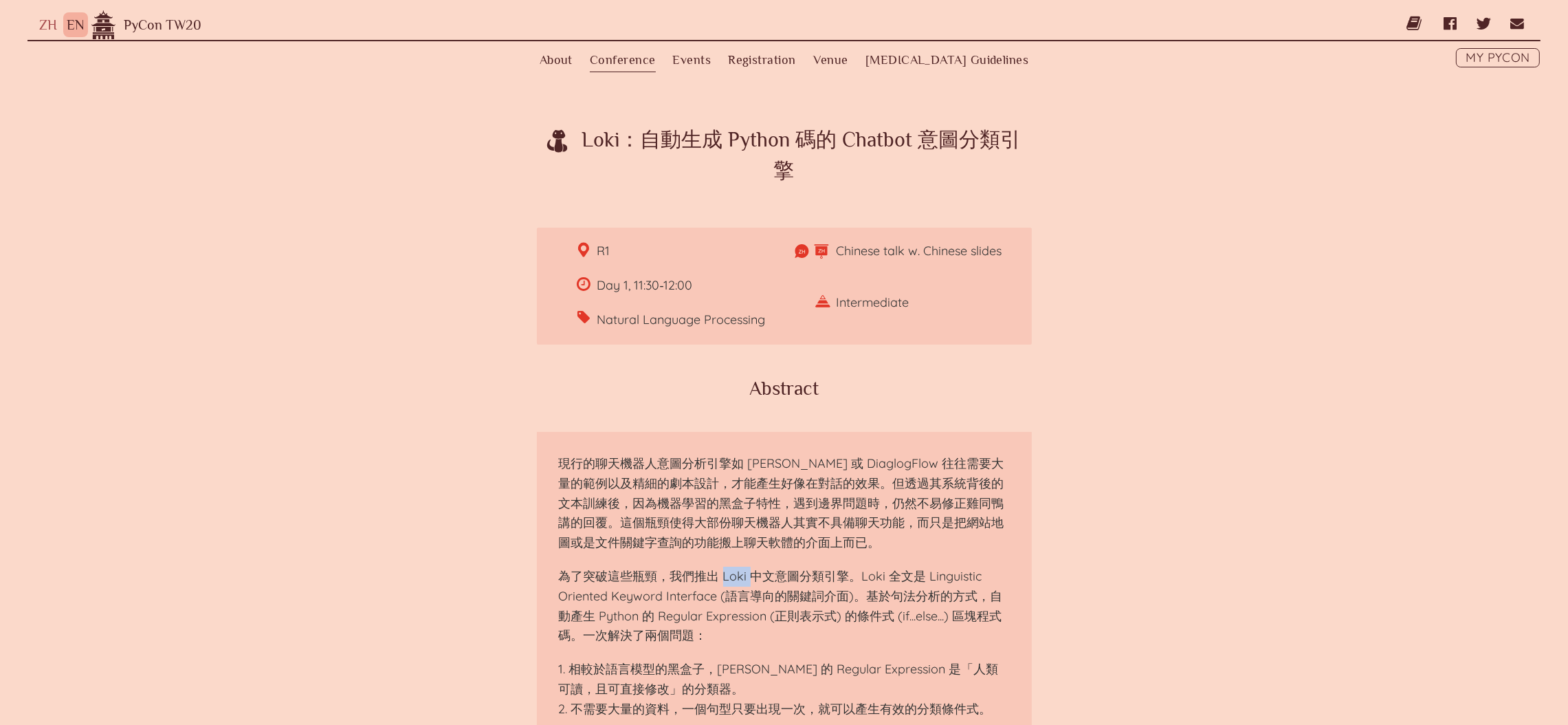
click at [734, 571] on p "為了突破這些瓶頸，我們推出 Loki 中文意圖分類引擎。Loki 全文是 Linguistic Oriented Keyword Interface (語言導…" at bounding box center [784, 605] width 451 height 79
copy p "Loki"
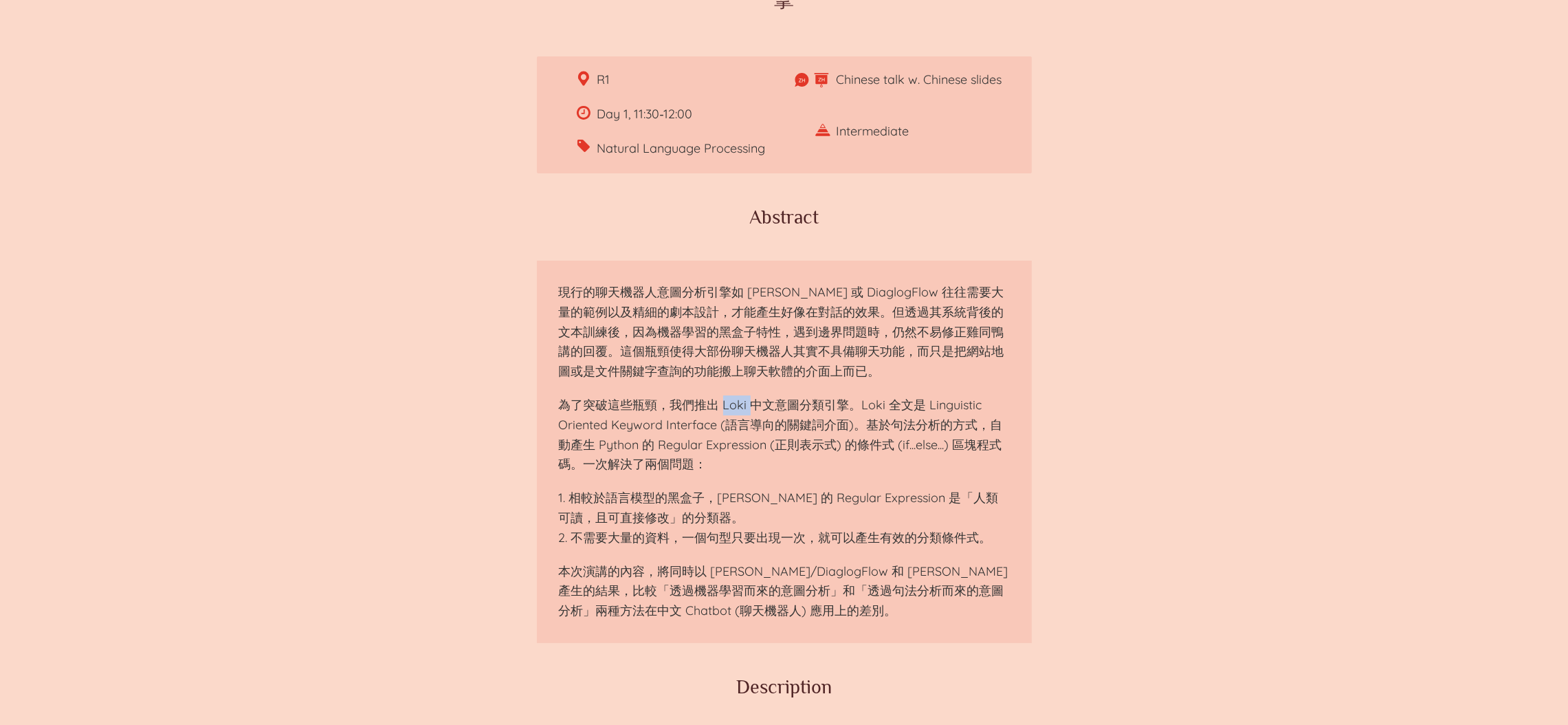
scroll to position [207, 0]
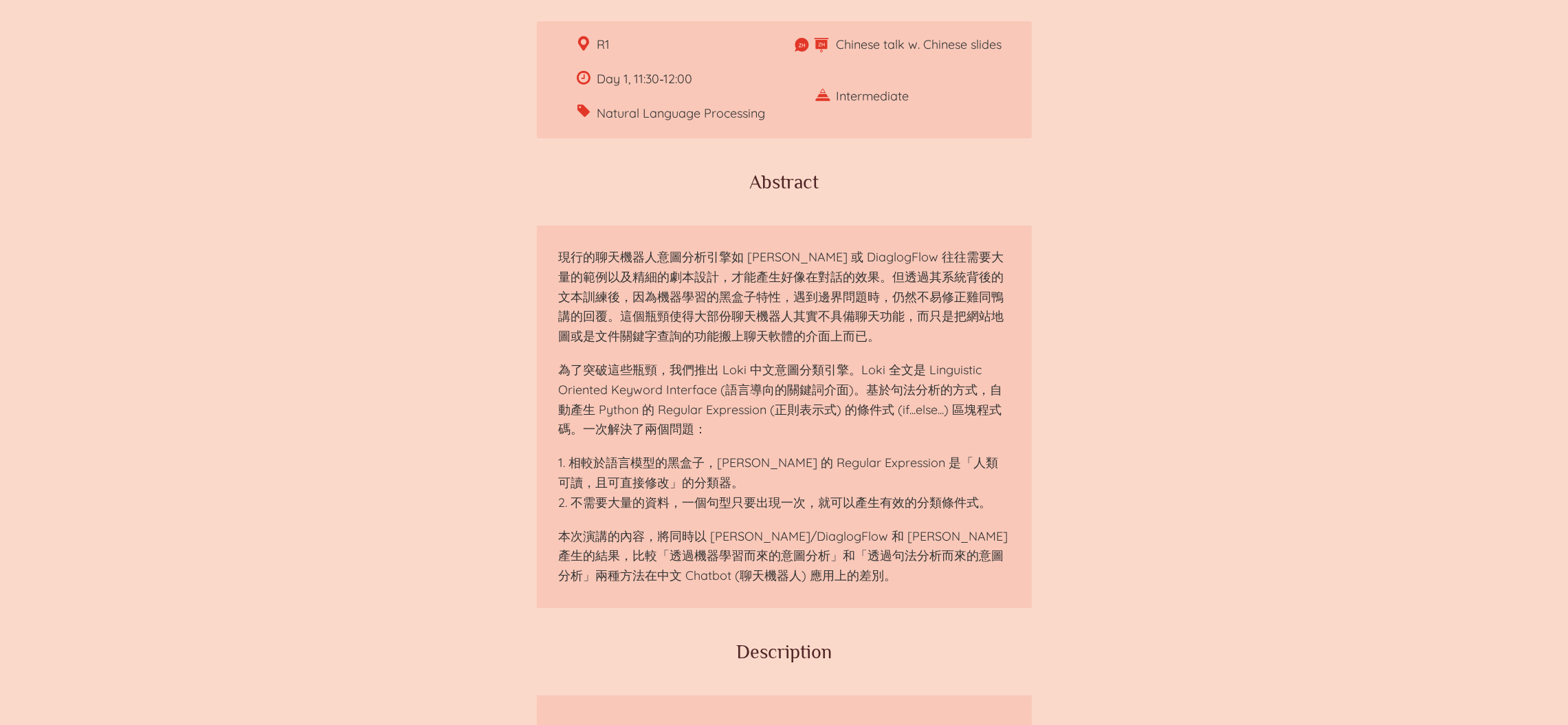
click at [737, 283] on p "現行的聊天機器人意圖分析引擎如 [PERSON_NAME] 或 DiaglogFlow 往往需要大量的範例以及精細的劇本設計，才能產生好像在對話的效果。但透過…" at bounding box center [784, 297] width 451 height 99
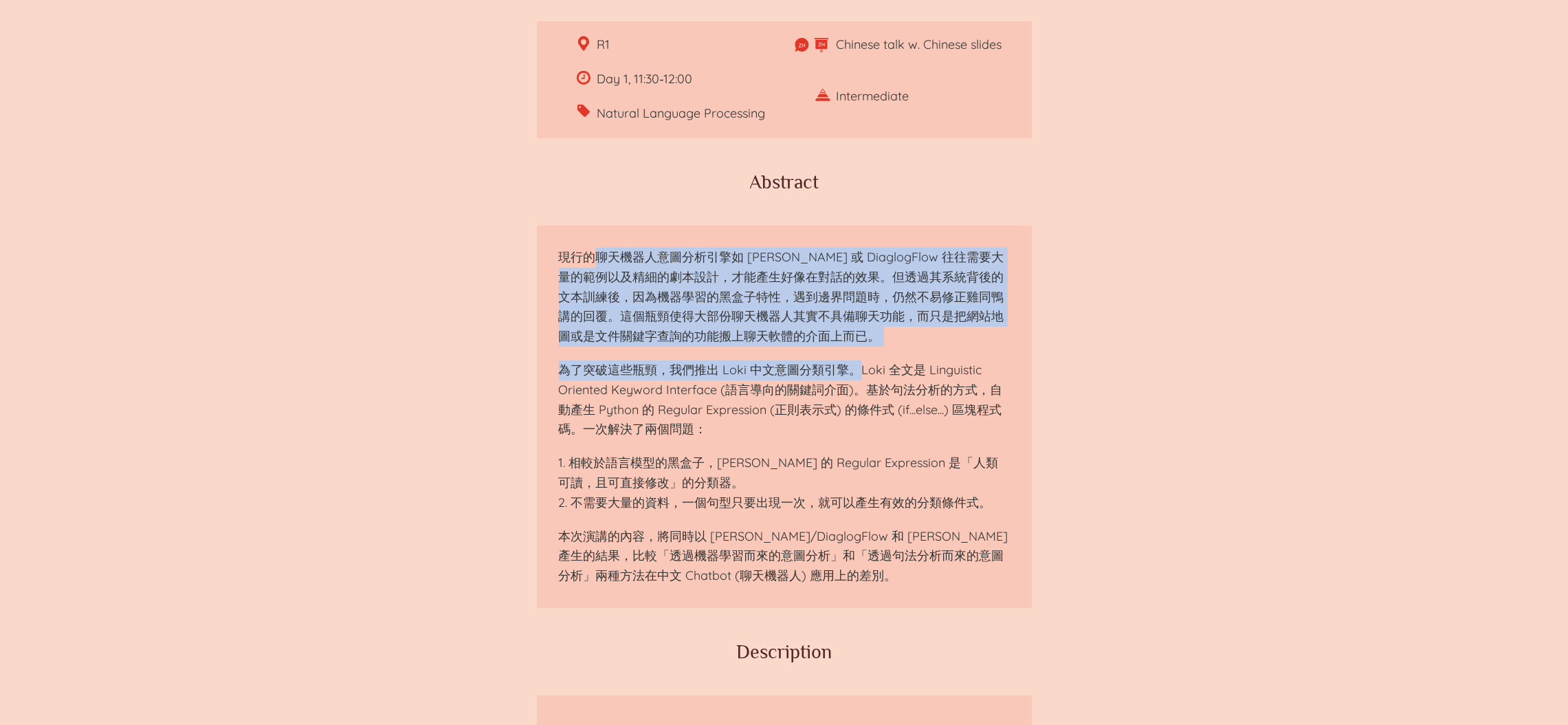
drag, startPoint x: 599, startPoint y: 255, endPoint x: 855, endPoint y: 366, distance: 279.0
click at [855, 366] on section "現行的聊天機器人意圖分析引擎如 [PERSON_NAME] 或 DiaglogFlow 往往需要大量的範例以及精細的劇本設計，才能產生好像在對話的效果。但透過…" at bounding box center [784, 417] width 495 height 383
click at [852, 367] on p "為了突破這些瓶頸，我們推出 Loki 中文意圖分類引擎。Loki 全文是 Linguistic Oriented Keyword Interface (語言導…" at bounding box center [784, 400] width 451 height 79
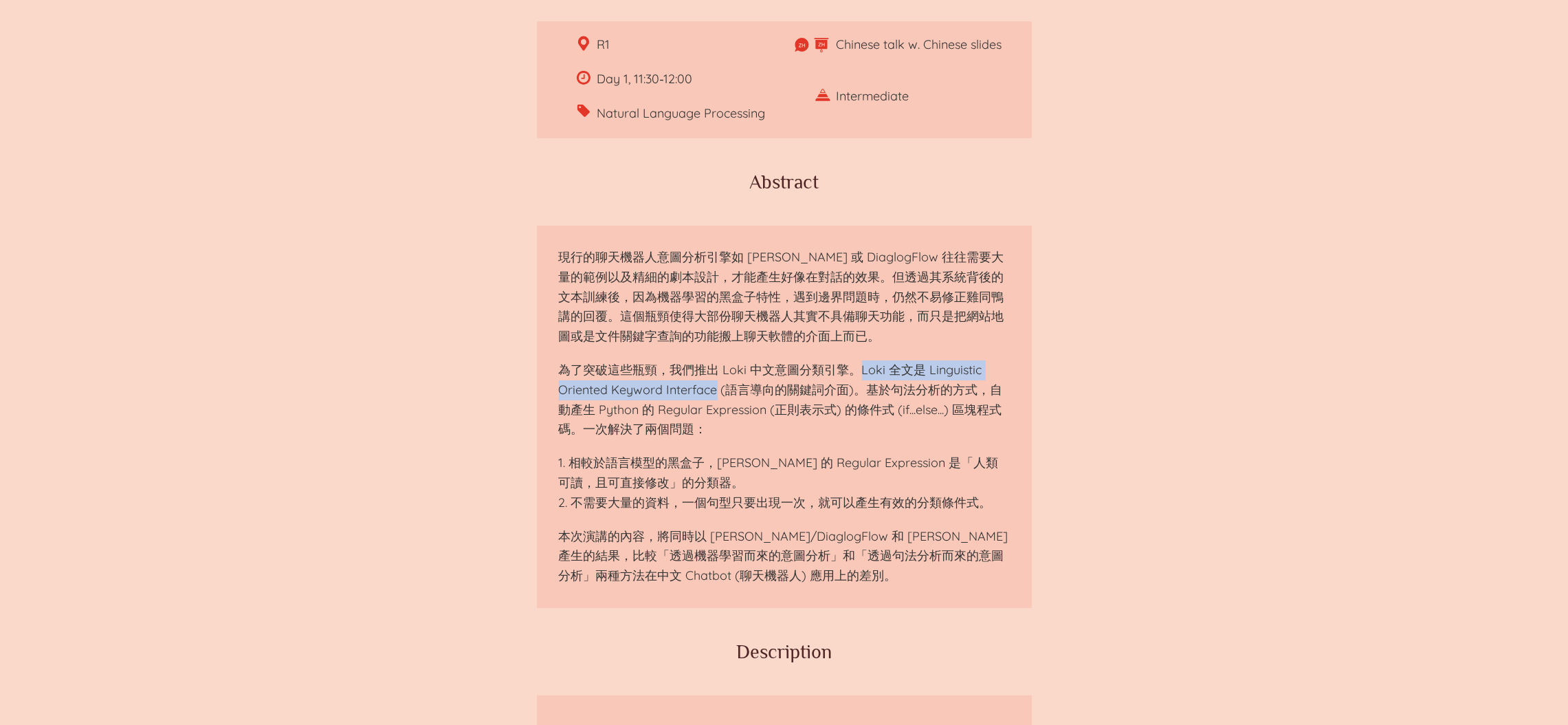
drag, startPoint x: 857, startPoint y: 365, endPoint x: 715, endPoint y: 394, distance: 144.9
click at [715, 394] on p "為了突破這些瓶頸，我們推出 Loki 中文意圖分類引擎。Loki 全文是 Linguistic Oriented Keyword Interface (語言導…" at bounding box center [784, 400] width 451 height 79
copy p "Loki 全文是 Linguistic Oriented Keyword Interface"
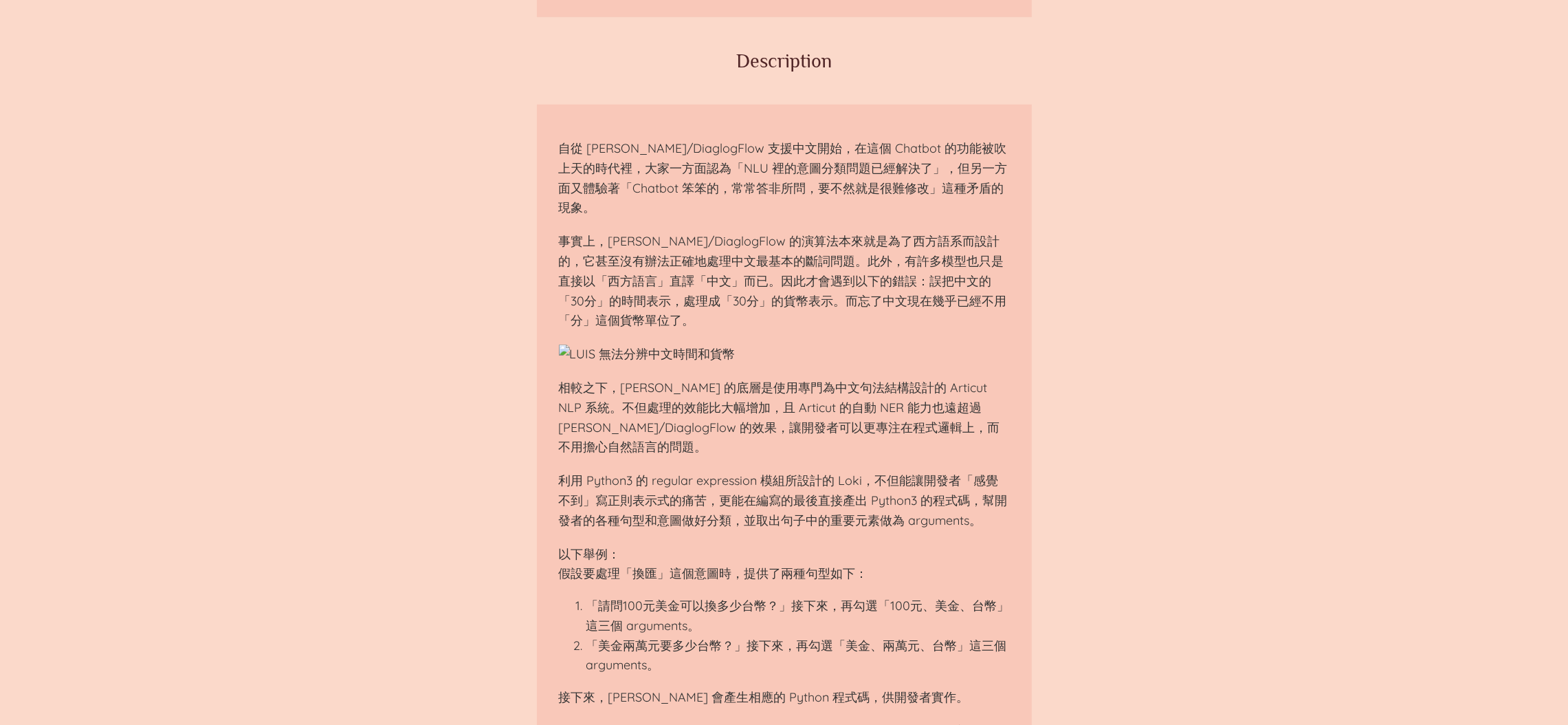
scroll to position [825, 0]
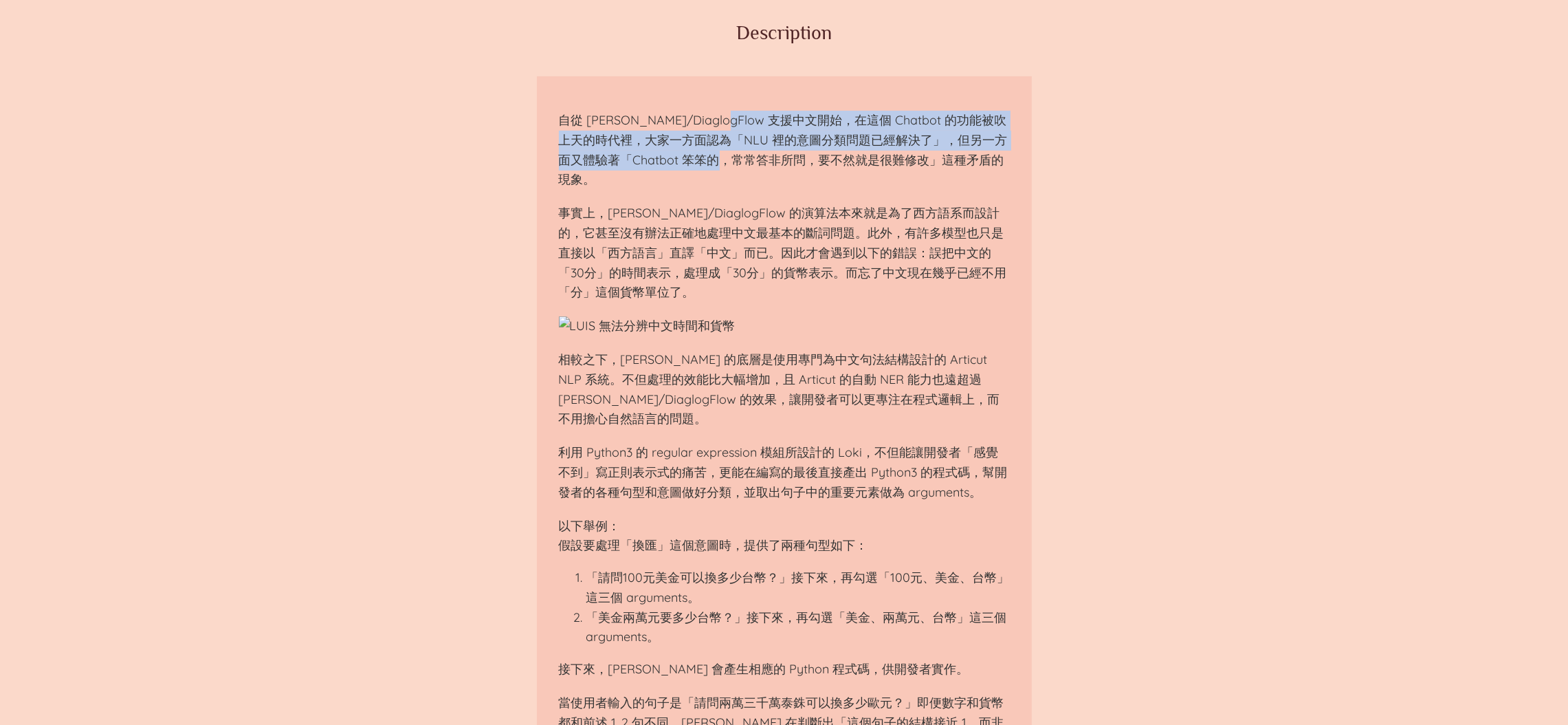
drag, startPoint x: 725, startPoint y: 119, endPoint x: 769, endPoint y: 155, distance: 56.9
click at [769, 155] on p "自從 [PERSON_NAME]/DiaglogFlow 支援中文開始，在這個 Chatbot 的功能被吹上天的時代裡，大家一方面認為「NLU 裡的意圖分類問…" at bounding box center [784, 150] width 451 height 79
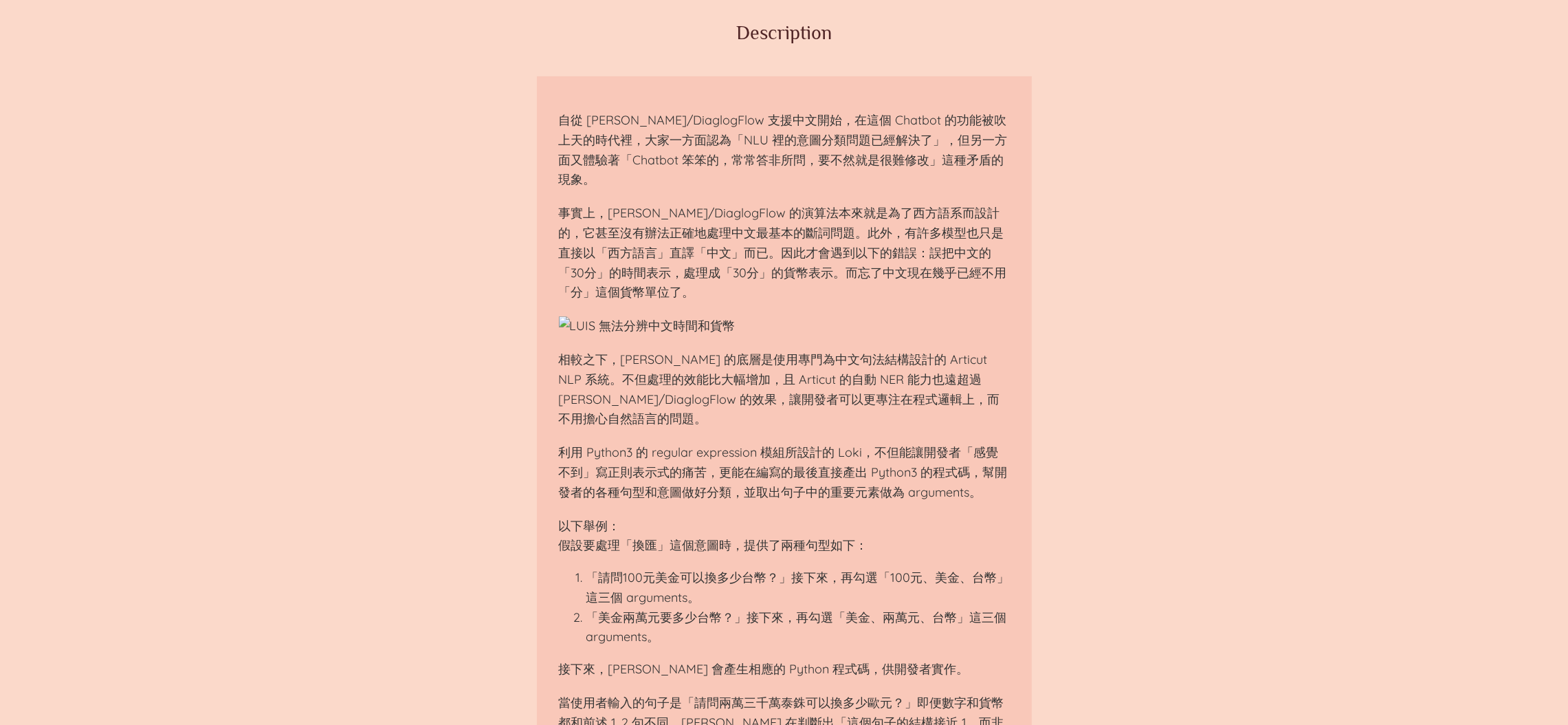
click at [719, 221] on p "事實上，[PERSON_NAME]/DiaglogFlow 的演算法本來就是為了西方語系而設計的，它甚至沒有辦法正確地處理中文最基本的斷詞問題。此外，有許多模…" at bounding box center [784, 253] width 451 height 99
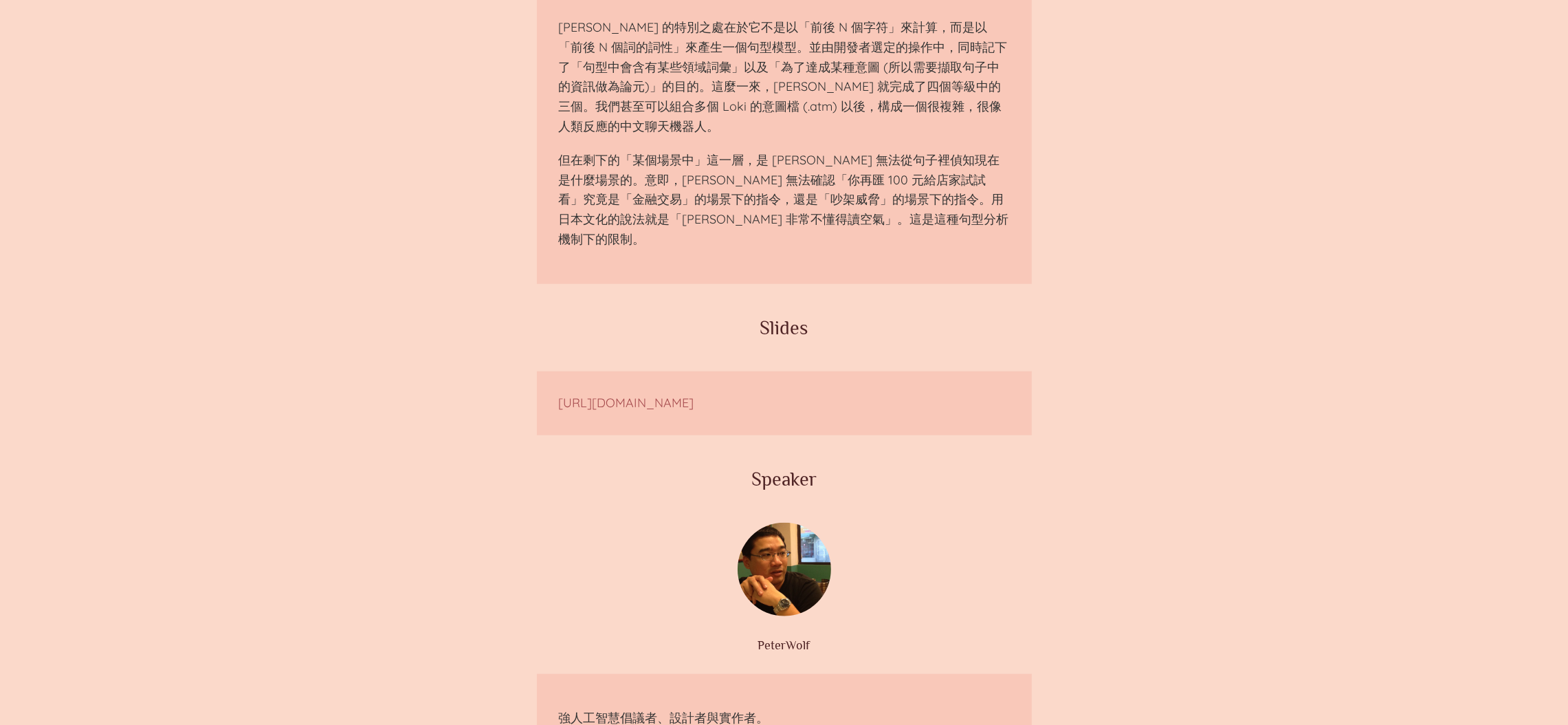
scroll to position [2269, 0]
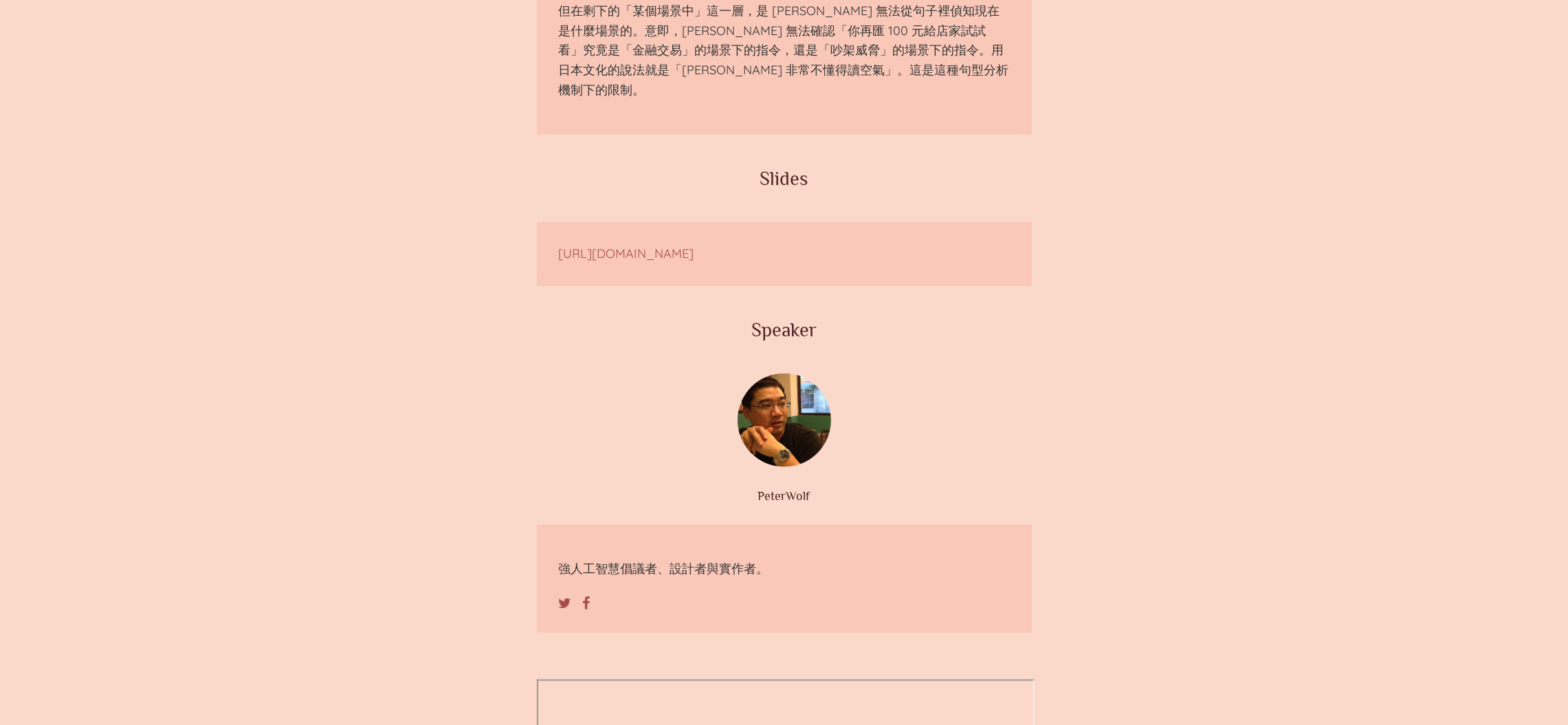
click at [790, 489] on figcaption "PeterWolf" at bounding box center [784, 495] width 440 height 13
click at [876, 373] on figure "PeterWolf" at bounding box center [784, 437] width 440 height 129
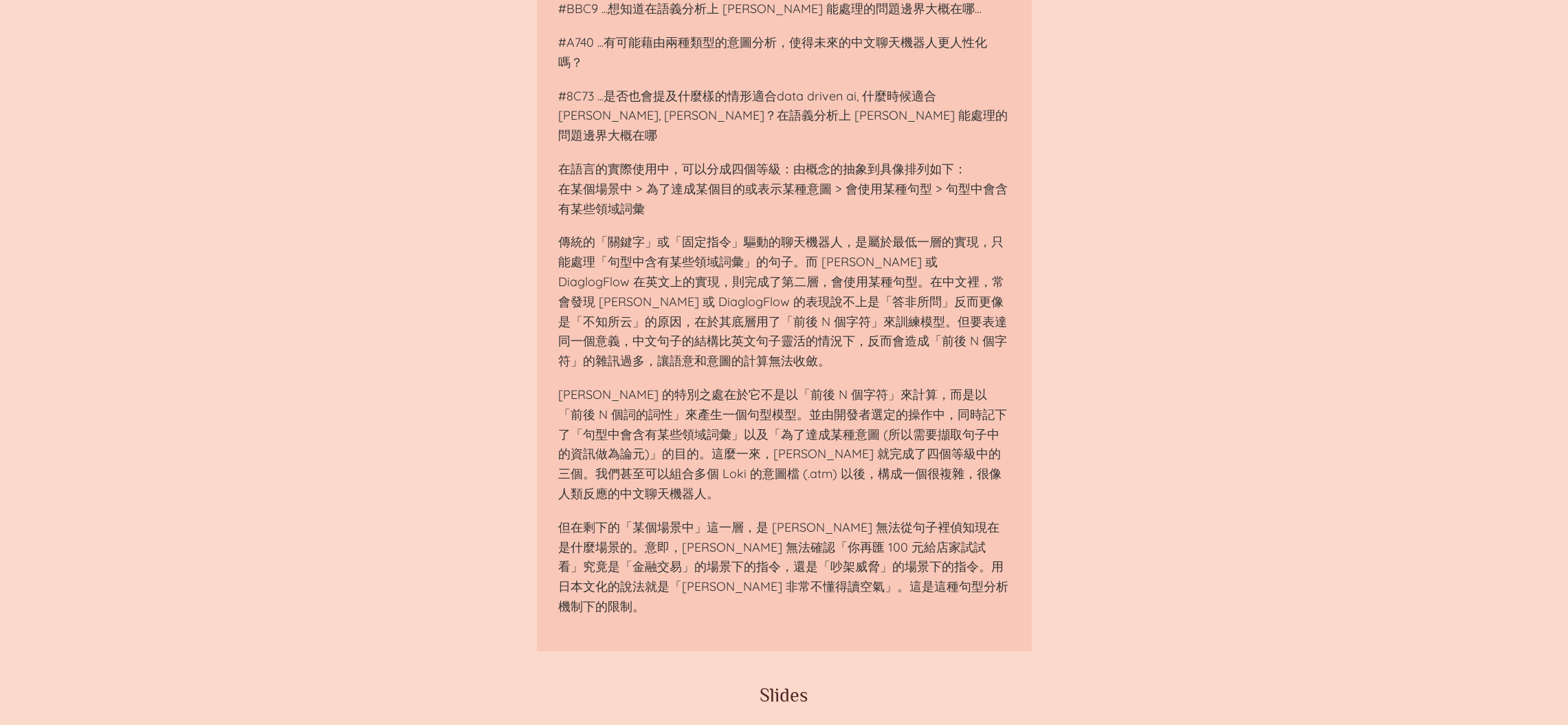
scroll to position [1444, 0]
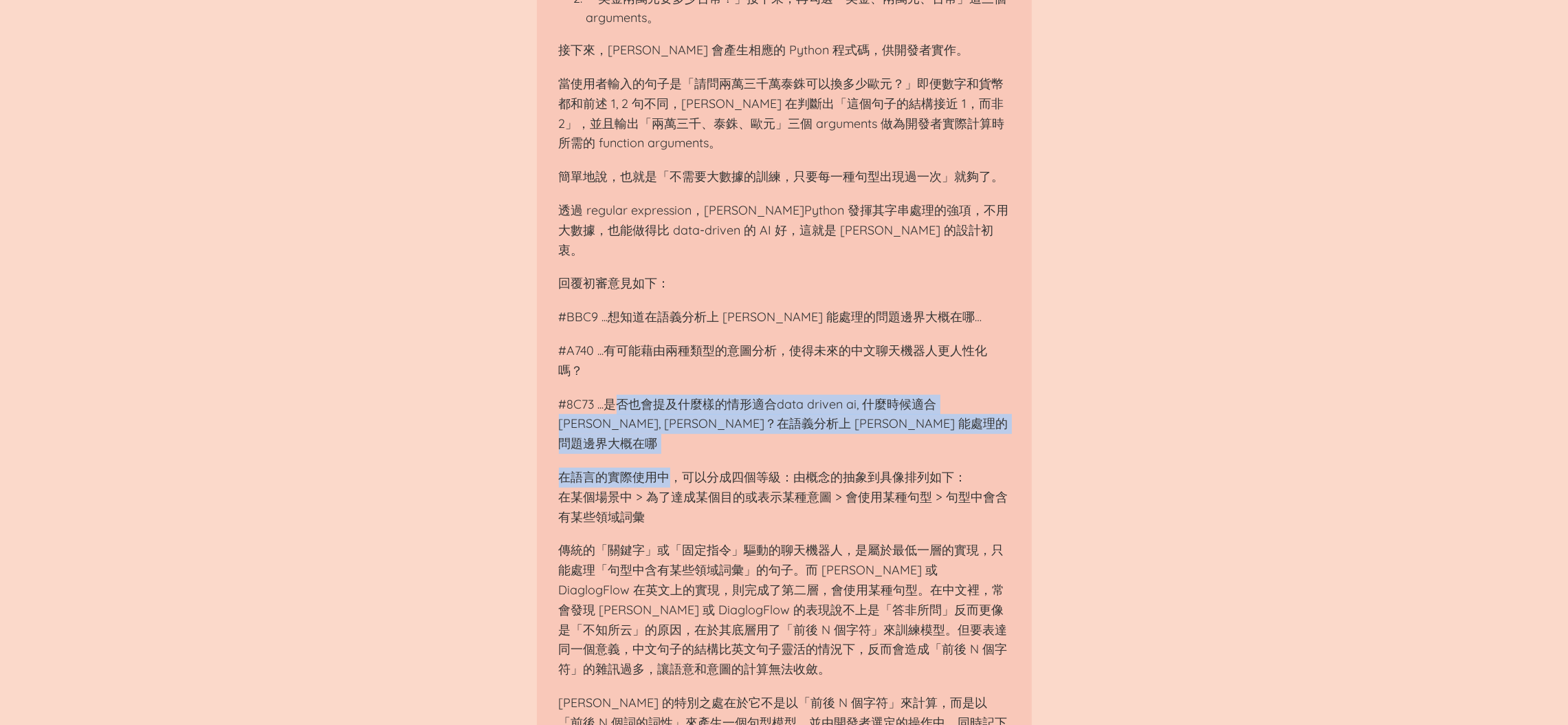
drag, startPoint x: 611, startPoint y: 325, endPoint x: 666, endPoint y: 382, distance: 79.2
click at [666, 382] on div "自從 [PERSON_NAME]/DiaglogFlow 支援中文開始，在這個 Chatbot 的功能被吹上天的時代裡，大家一方面認為「NLU 裡的意圖分類問…" at bounding box center [784, 209] width 451 height 1433
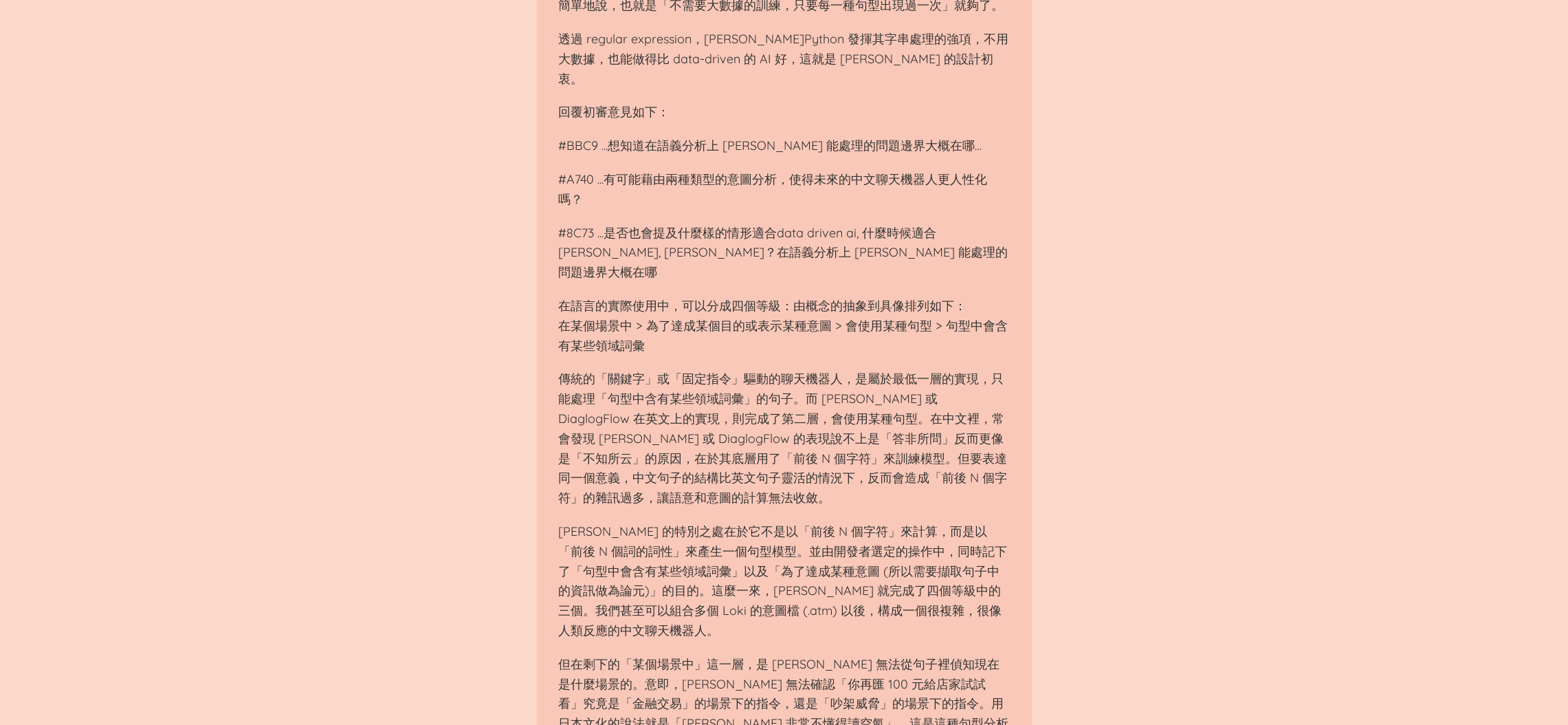
scroll to position [1650, 0]
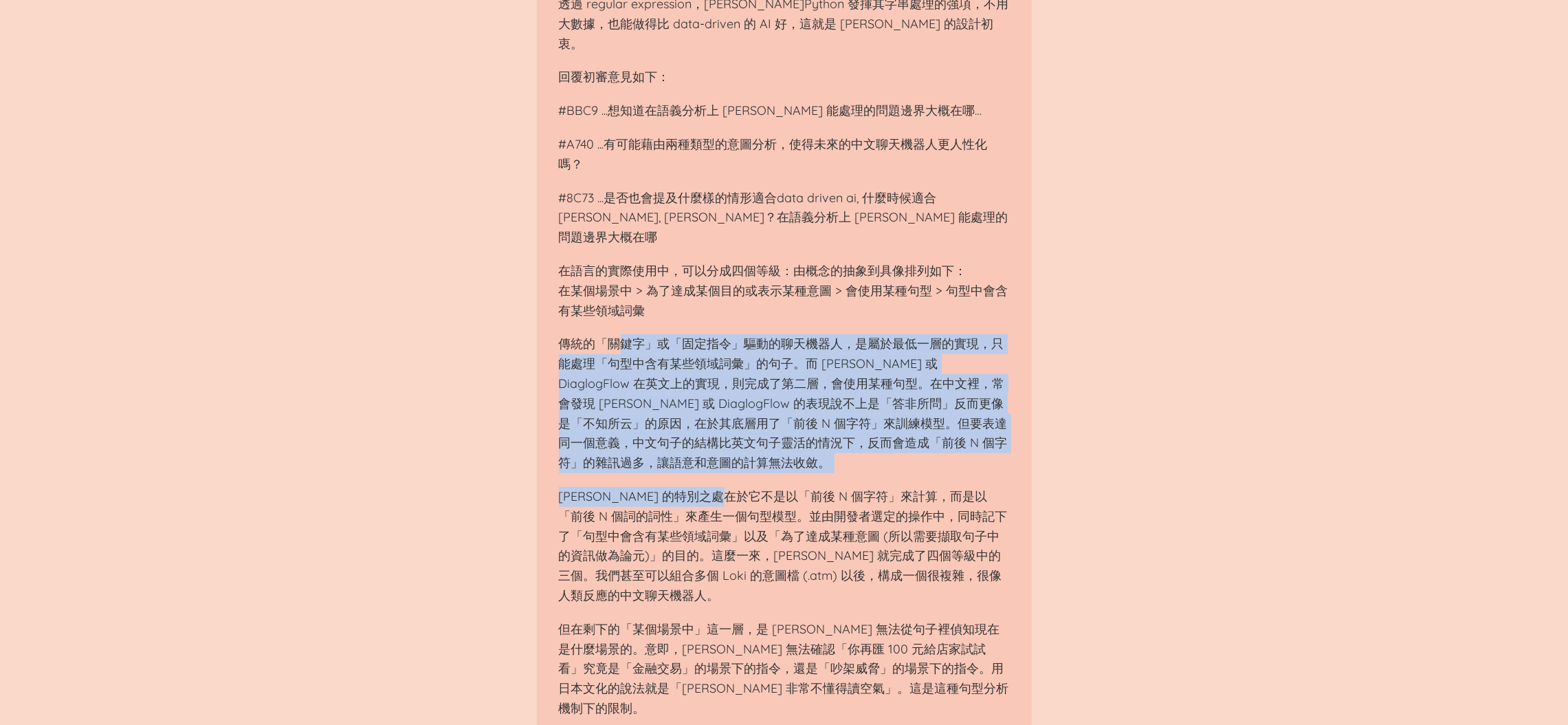
drag, startPoint x: 624, startPoint y: 252, endPoint x: 757, endPoint y: 406, distance: 203.5
click at [757, 406] on div "自從 [PERSON_NAME]/DiaglogFlow 支援中文開始，在這個 Chatbot 的功能被吹上天的時代裡，大家一方面認為「NLU 裡的意圖分類問…" at bounding box center [784, 2] width 451 height 1433
